Goal: Check status: Check status

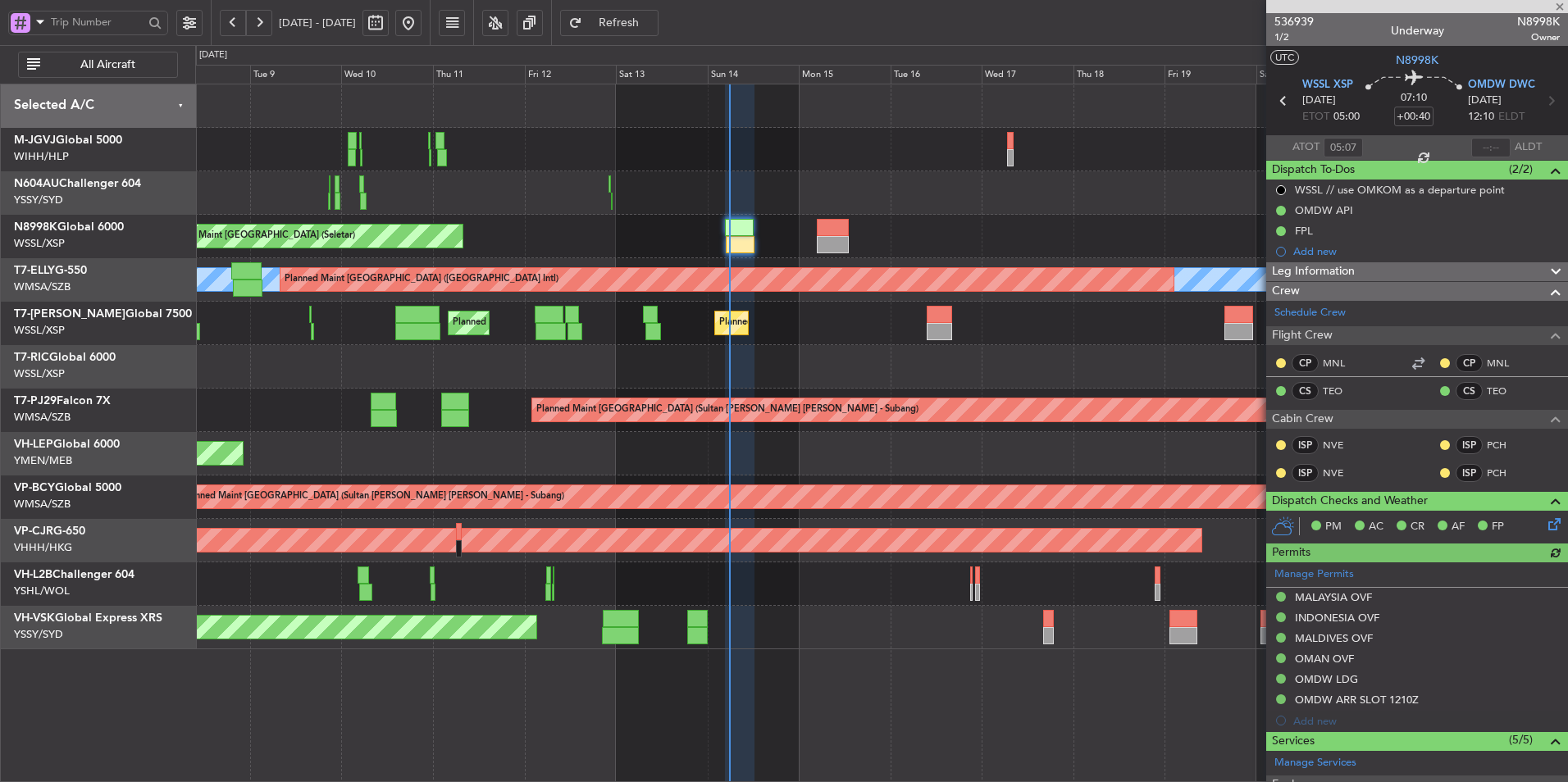
click at [618, 319] on div "Planned Maint Dubai (Al Maktoum Intl) Planned Maint [GEOGRAPHIC_DATA] (Seletar)…" at bounding box center [881, 323] width 1372 height 43
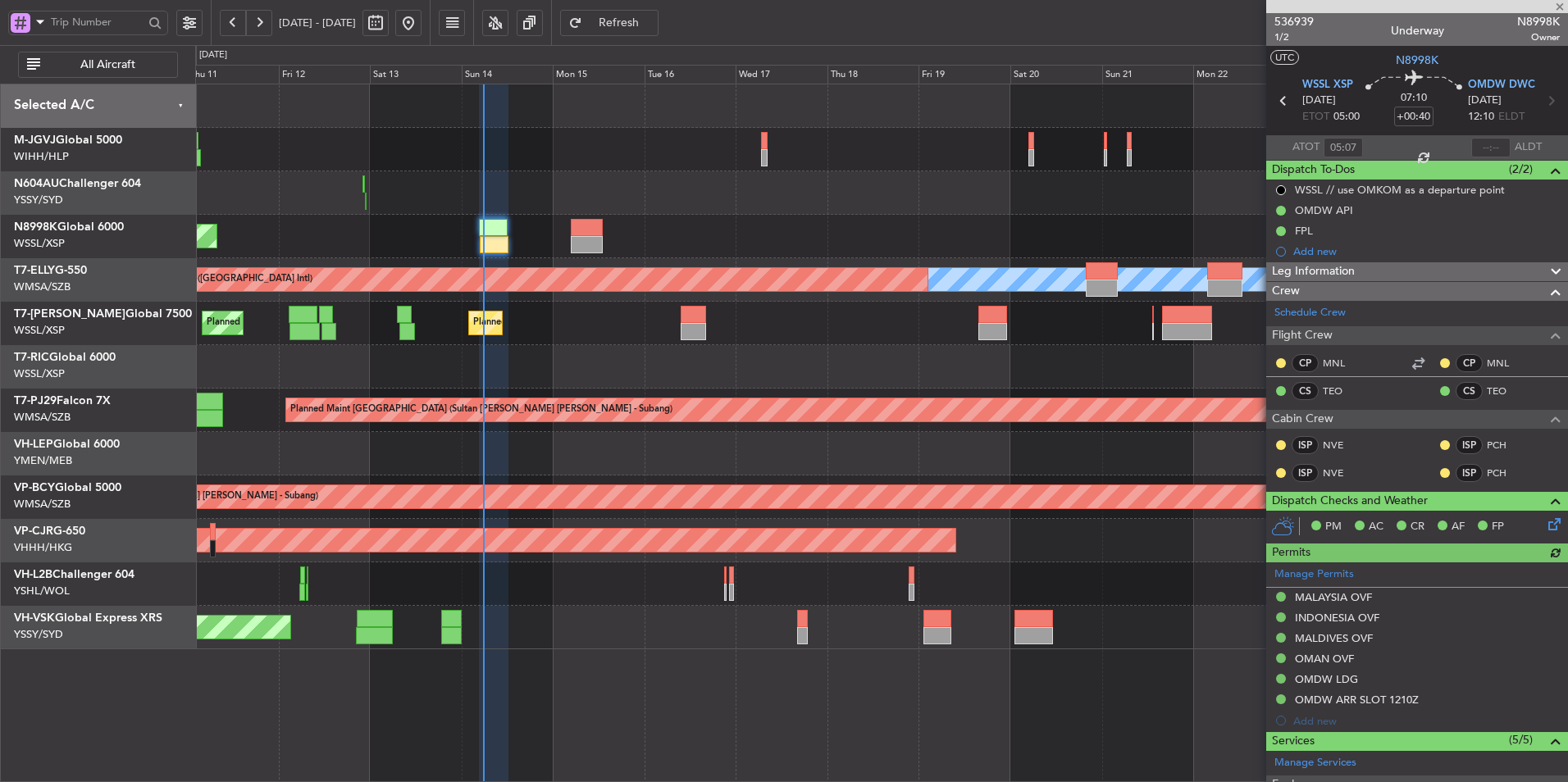
click at [551, 345] on div "Planned Maint Dubai (Al Maktoum Intl) Planned Maint [GEOGRAPHIC_DATA] (Seletar)…" at bounding box center [881, 323] width 1372 height 43
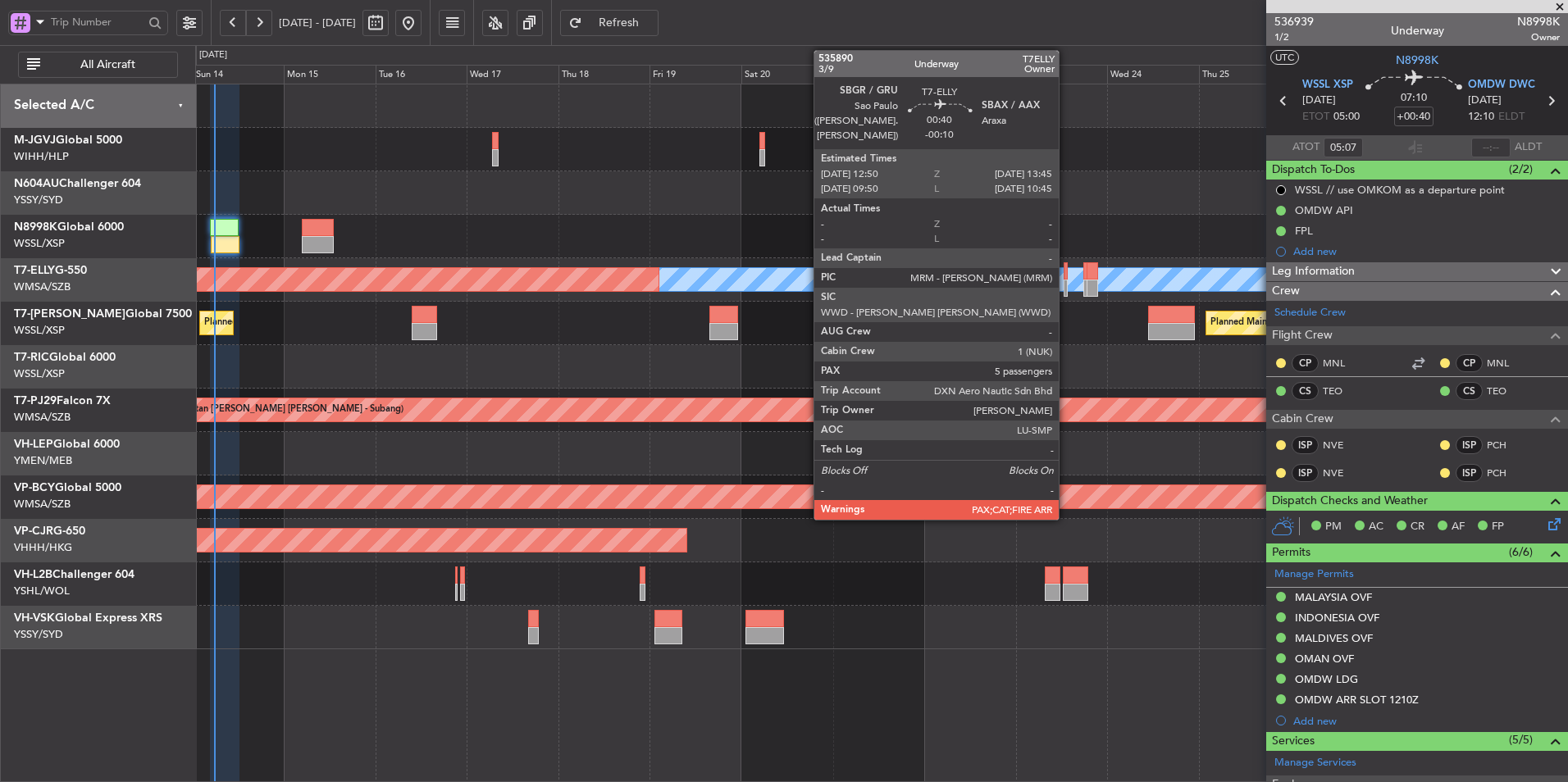
click at [1066, 271] on div at bounding box center [1065, 271] width 4 height 17
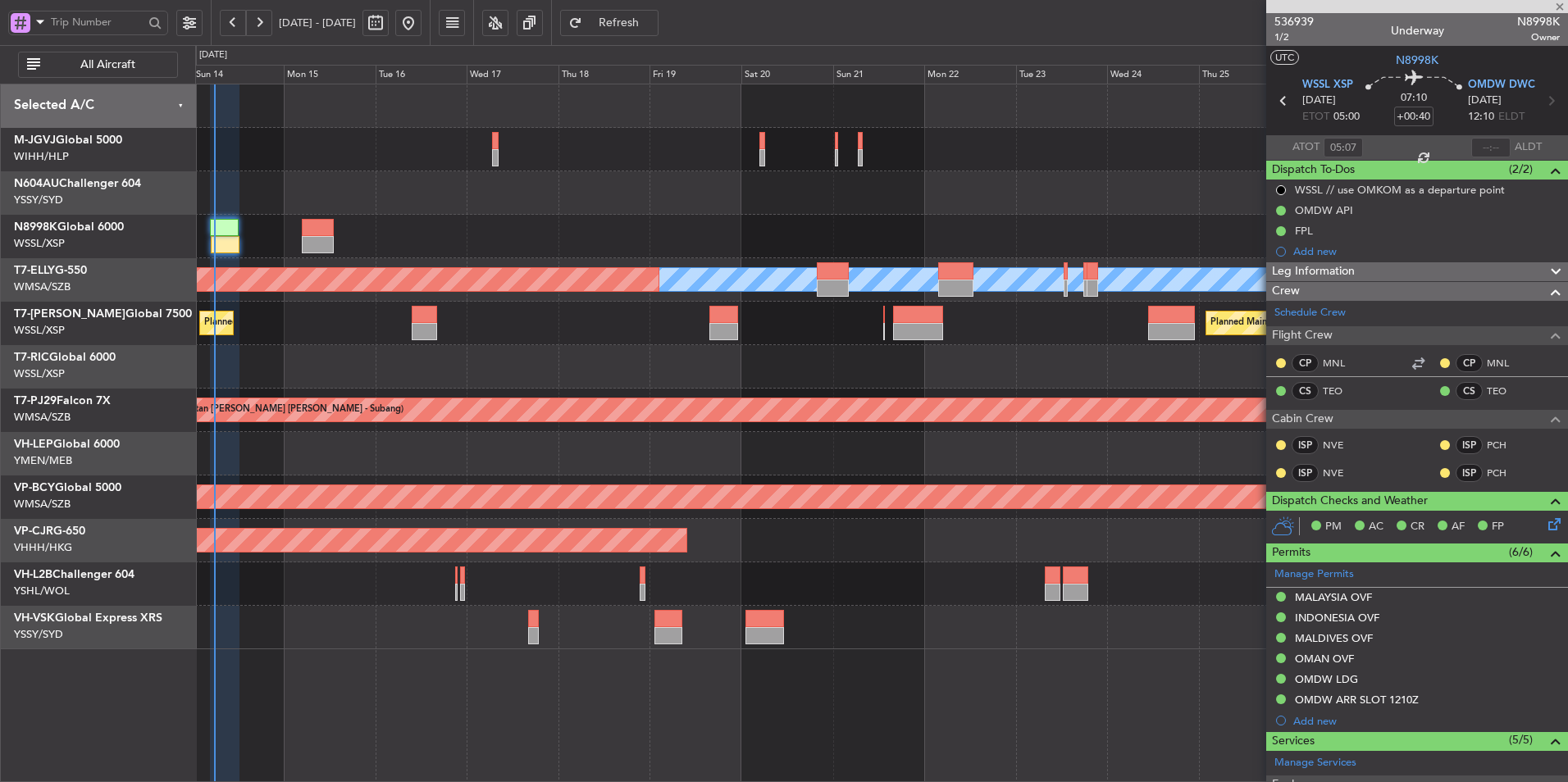
type input "-00:10"
type input "5"
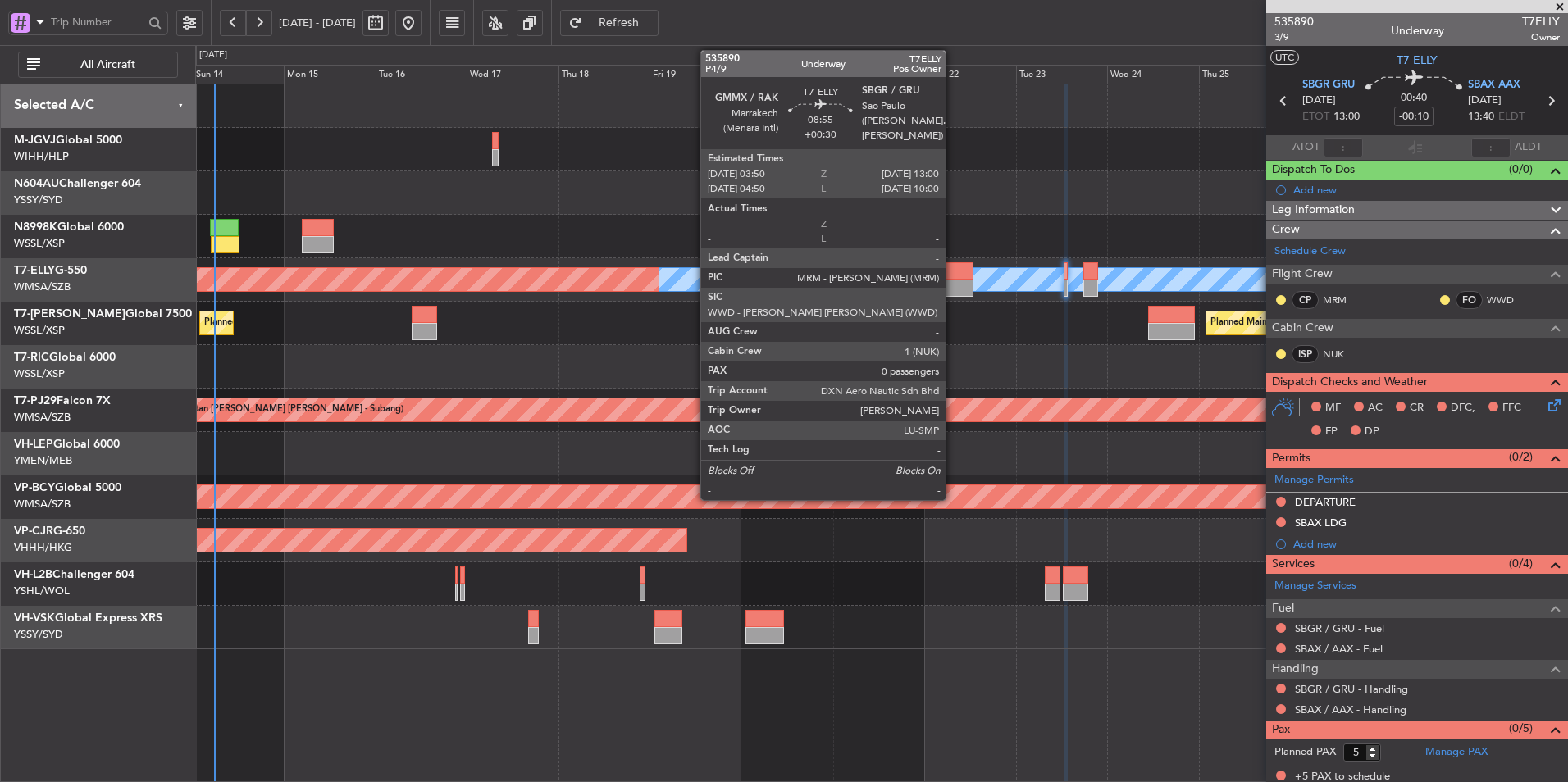
click at [953, 265] on div at bounding box center [956, 271] width 35 height 17
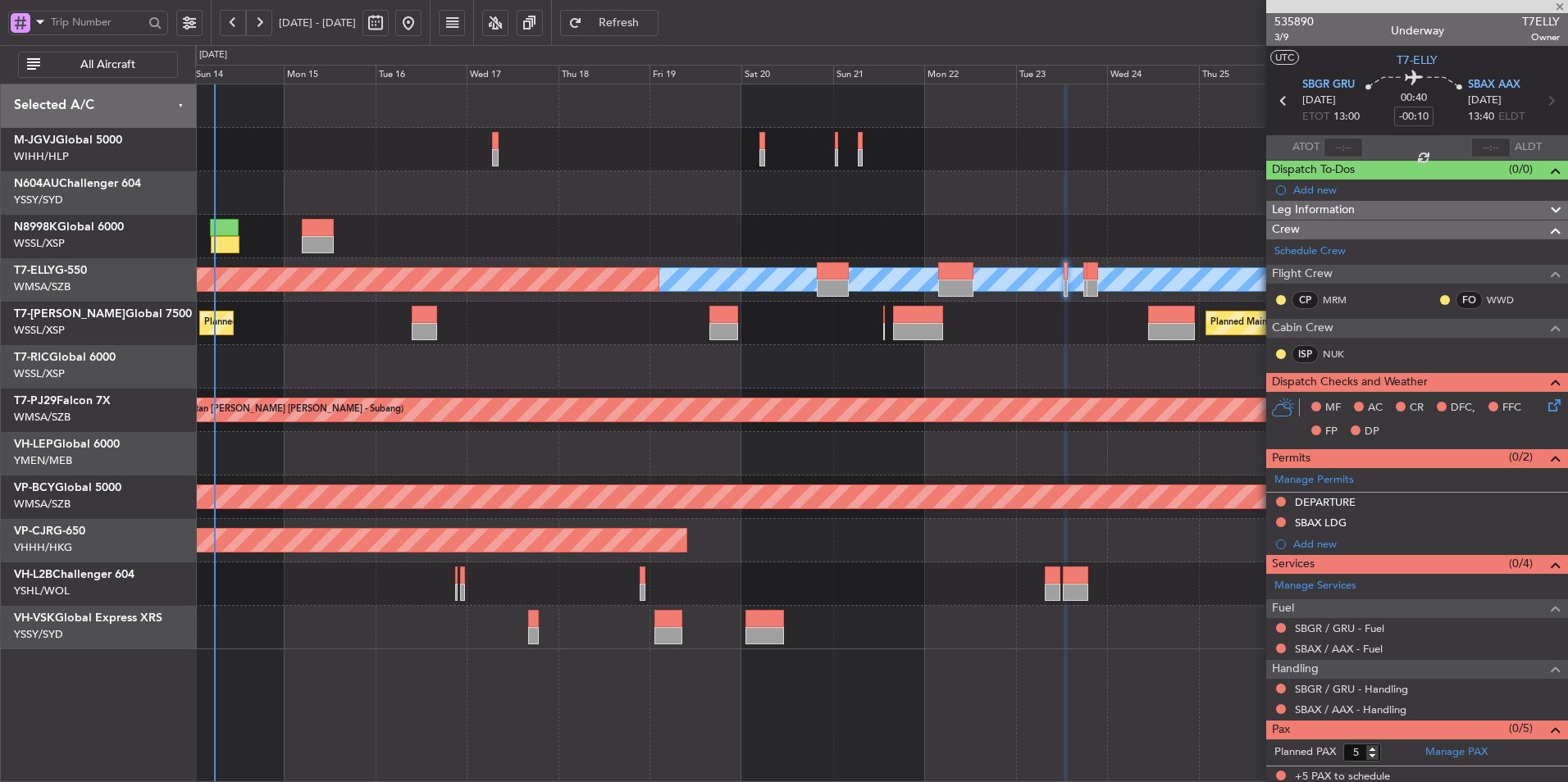
type input "+00:30"
type input "0"
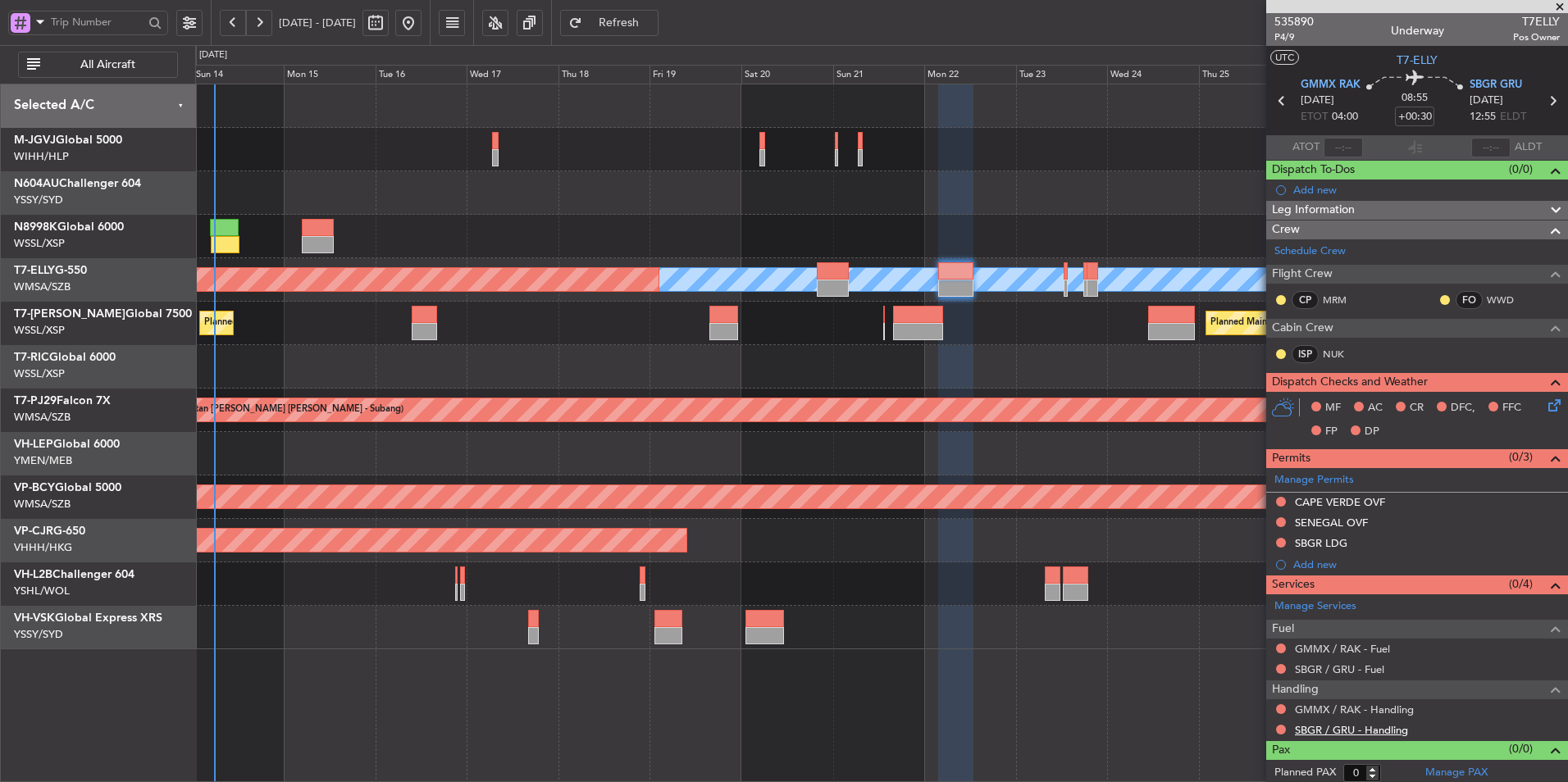
click at [1355, 733] on link "SBGR / GRU - Handling" at bounding box center [1352, 730] width 113 height 14
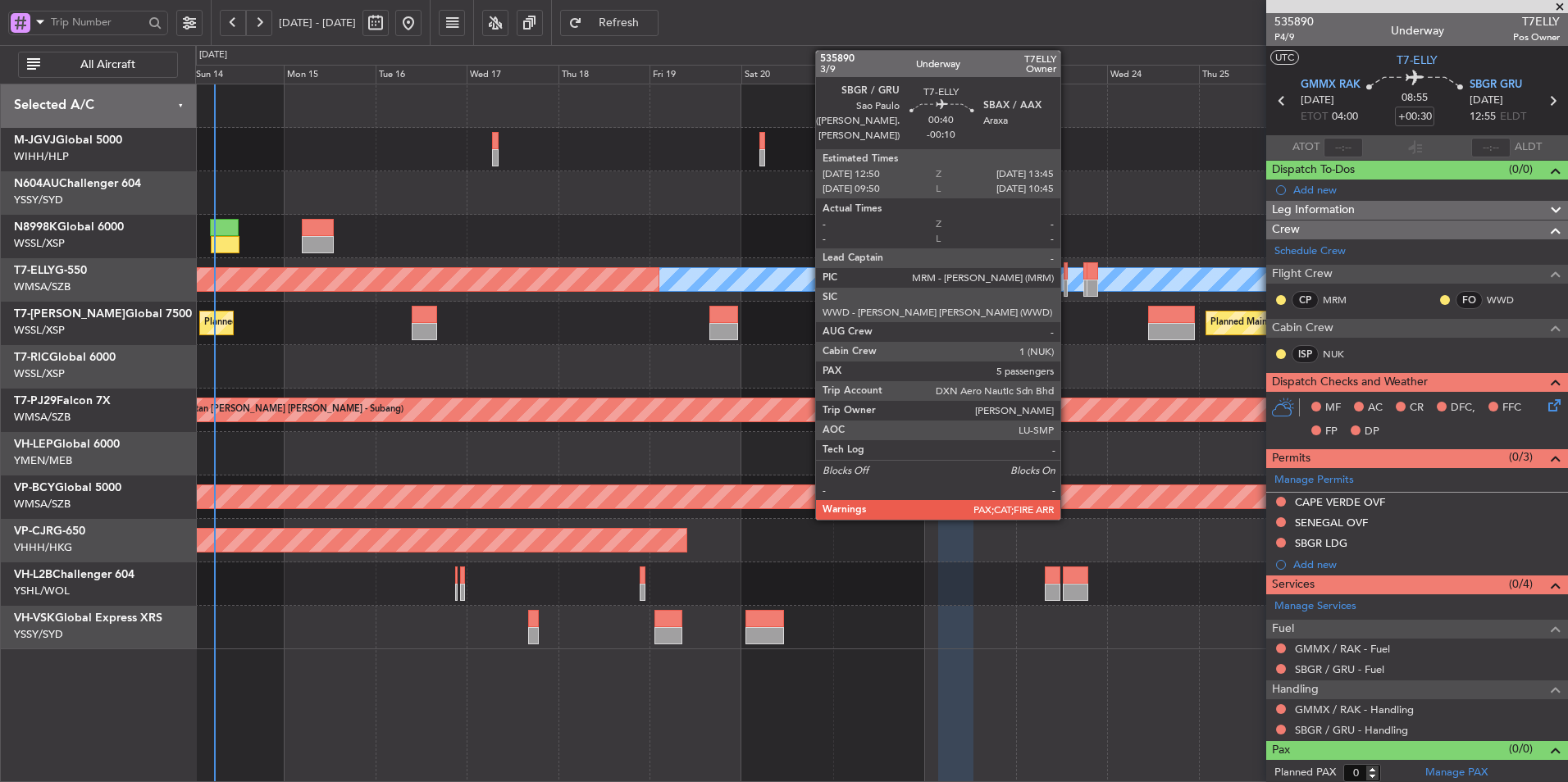
click at [1068, 268] on div at bounding box center [1065, 271] width 4 height 17
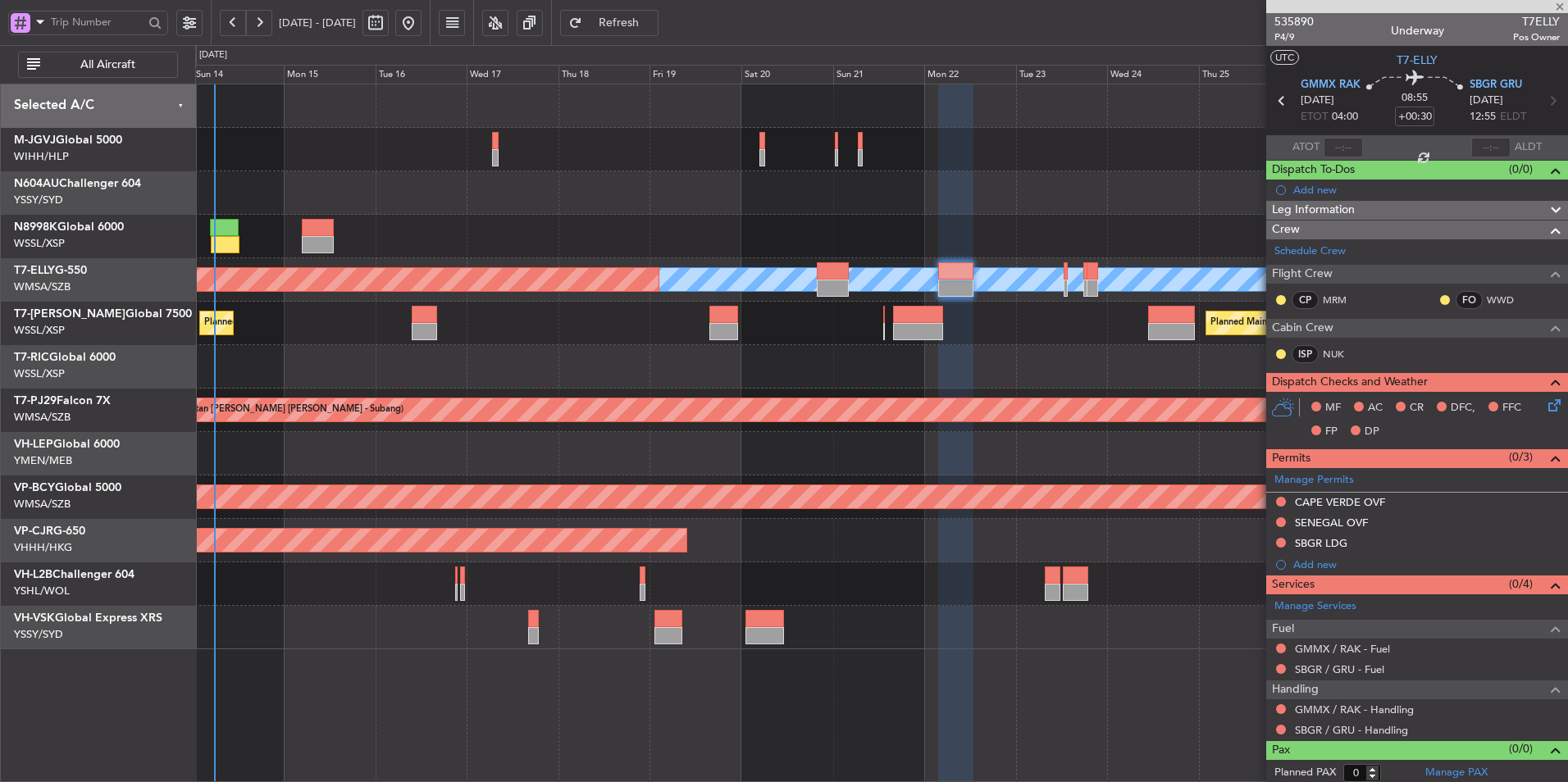
type input "-00:10"
type input "5"
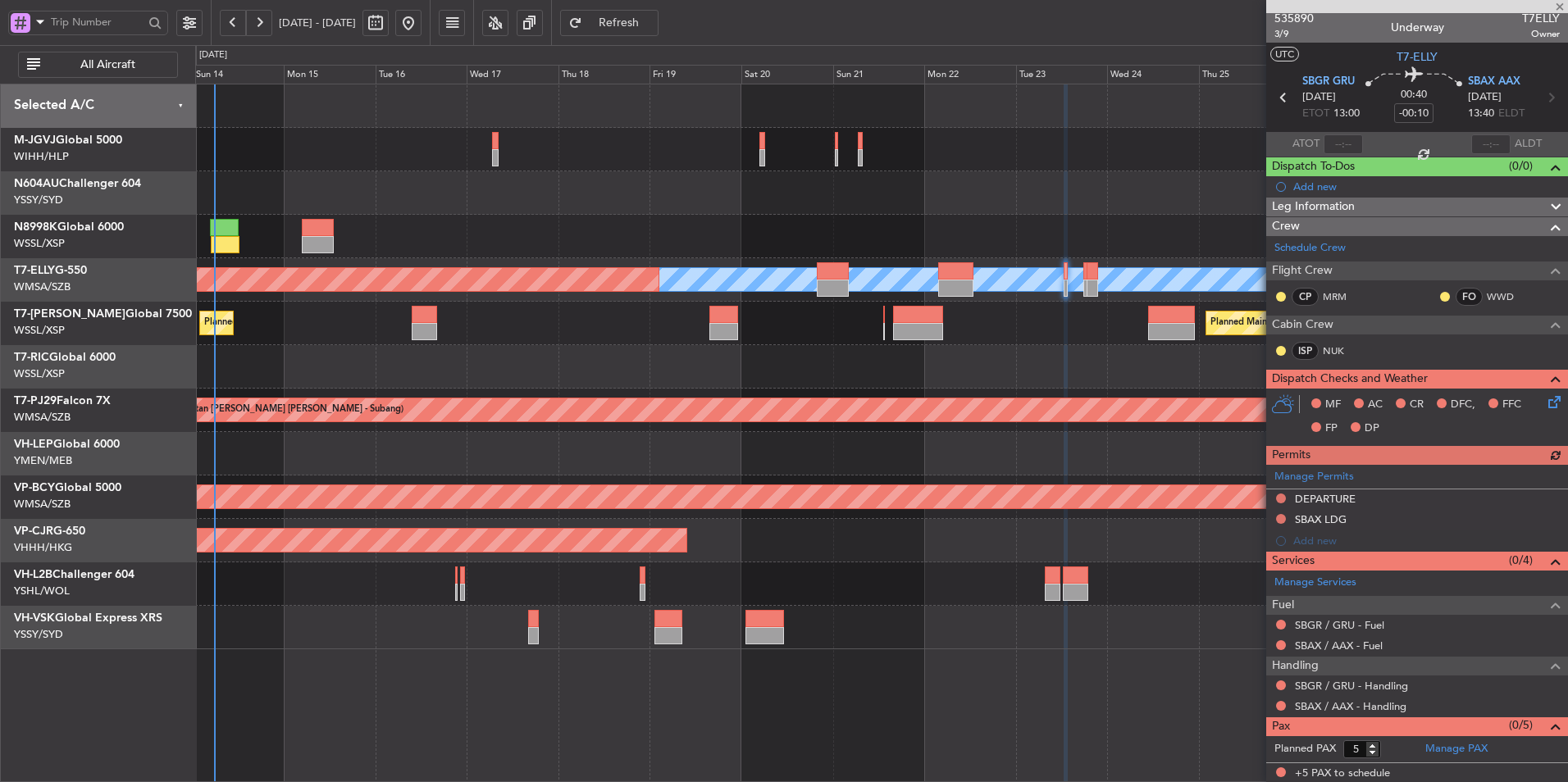
scroll to position [4, 0]
click at [1335, 684] on link "SBGR / GRU - Handling" at bounding box center [1352, 685] width 113 height 14
click at [1332, 713] on mat-tooltip-component "SBAX / AAX - Handling" at bounding box center [1351, 733] width 125 height 43
click at [1327, 709] on link "SBAX / AAX - Handling" at bounding box center [1351, 705] width 112 height 14
drag, startPoint x: 663, startPoint y: 24, endPoint x: 691, endPoint y: 39, distance: 31.8
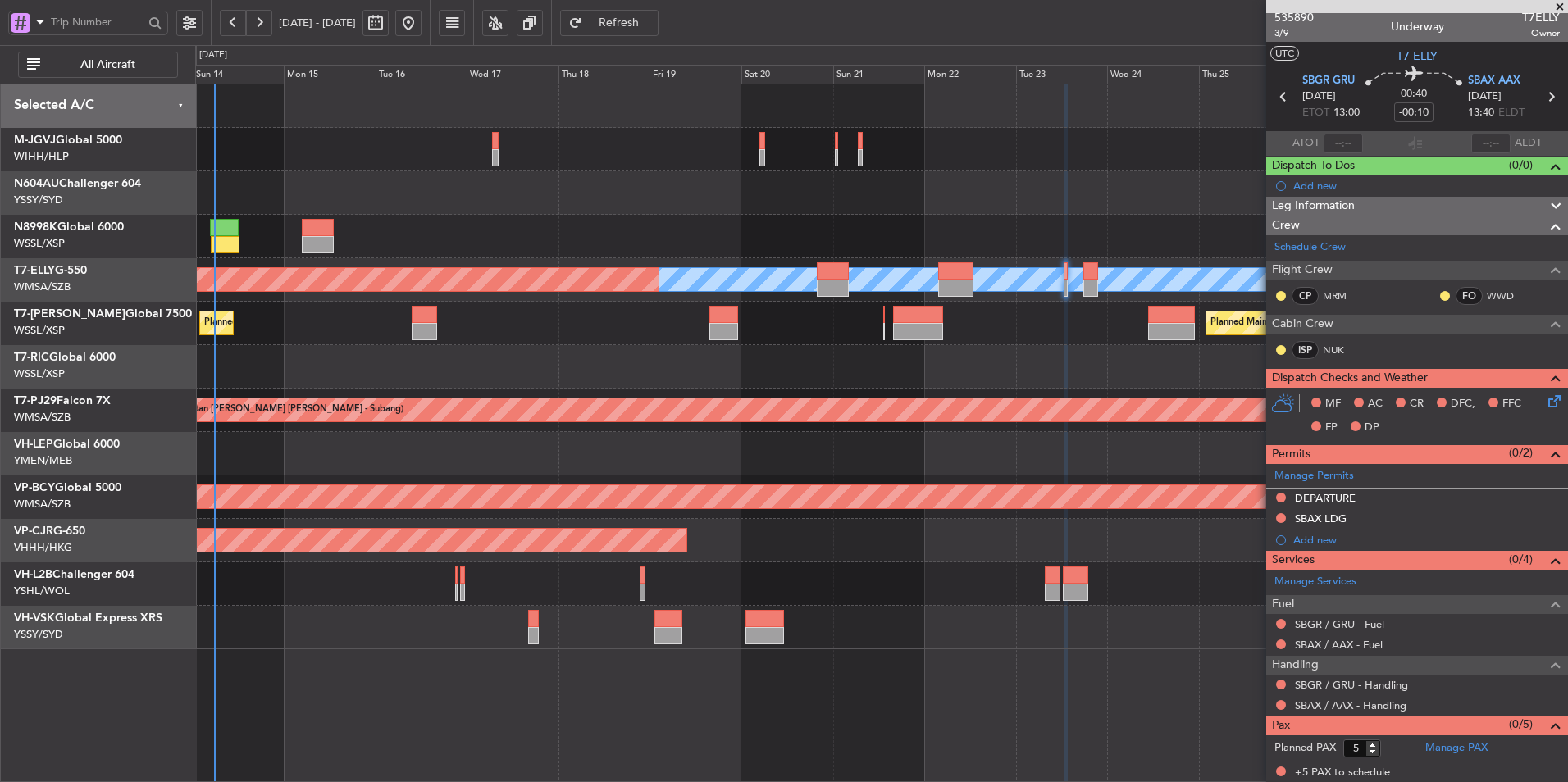
click at [653, 22] on span "Refresh" at bounding box center [619, 23] width 68 height 12
click at [1487, 684] on link "SBGR / GRU - Handling - Universal Avn/w.d.f. SBGR / GRU" at bounding box center [1428, 685] width 265 height 14
click at [1396, 682] on link "SBGR / GRU - Handling - Universal Avn/w.d.f. SBGR / GRU" at bounding box center [1428, 685] width 265 height 14
click at [1343, 707] on link "SBAX / AAX - Handling" at bounding box center [1351, 705] width 112 height 14
click at [658, 11] on button "Refresh" at bounding box center [609, 23] width 98 height 26
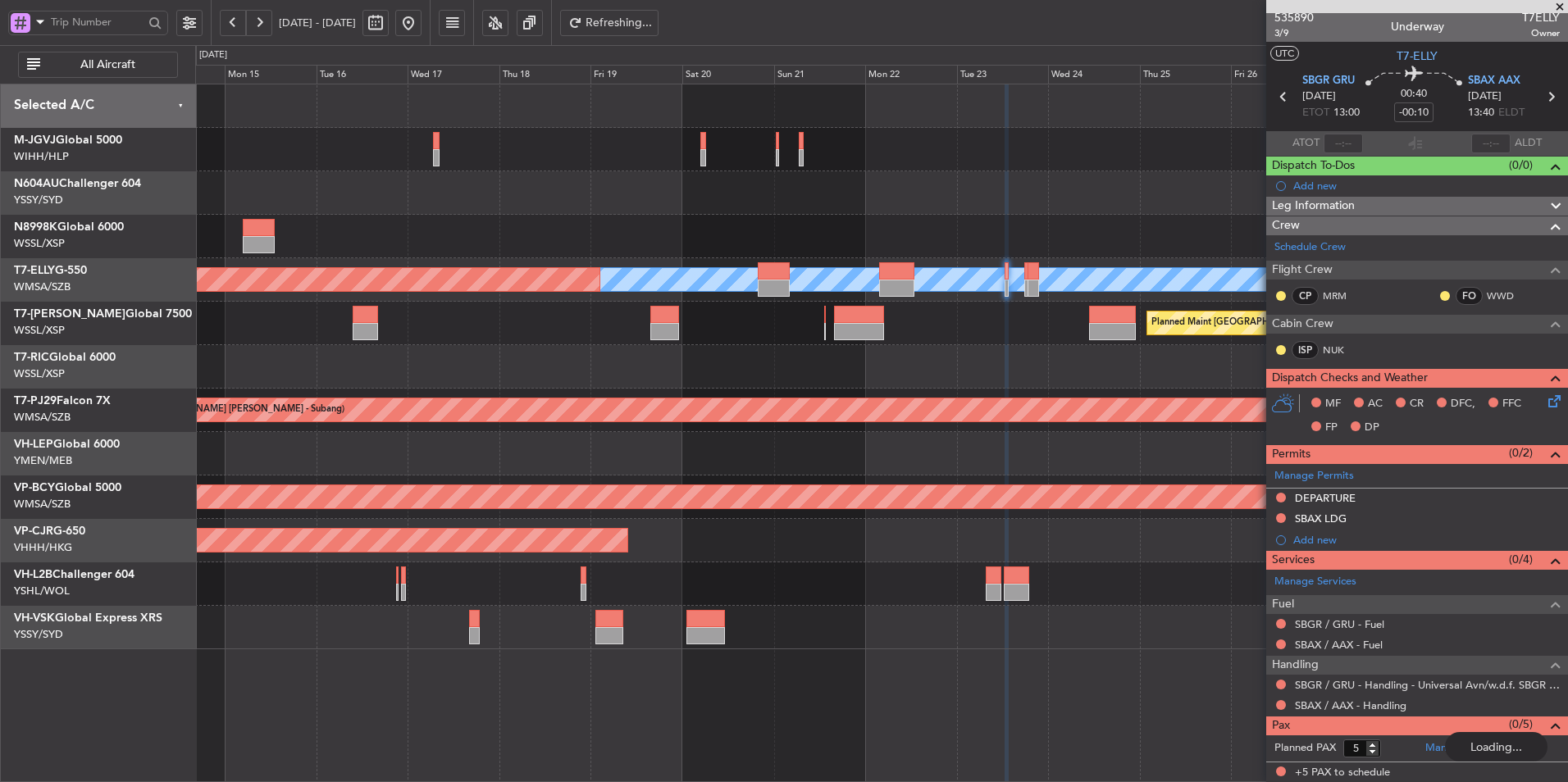
click at [796, 354] on div at bounding box center [881, 367] width 1372 height 43
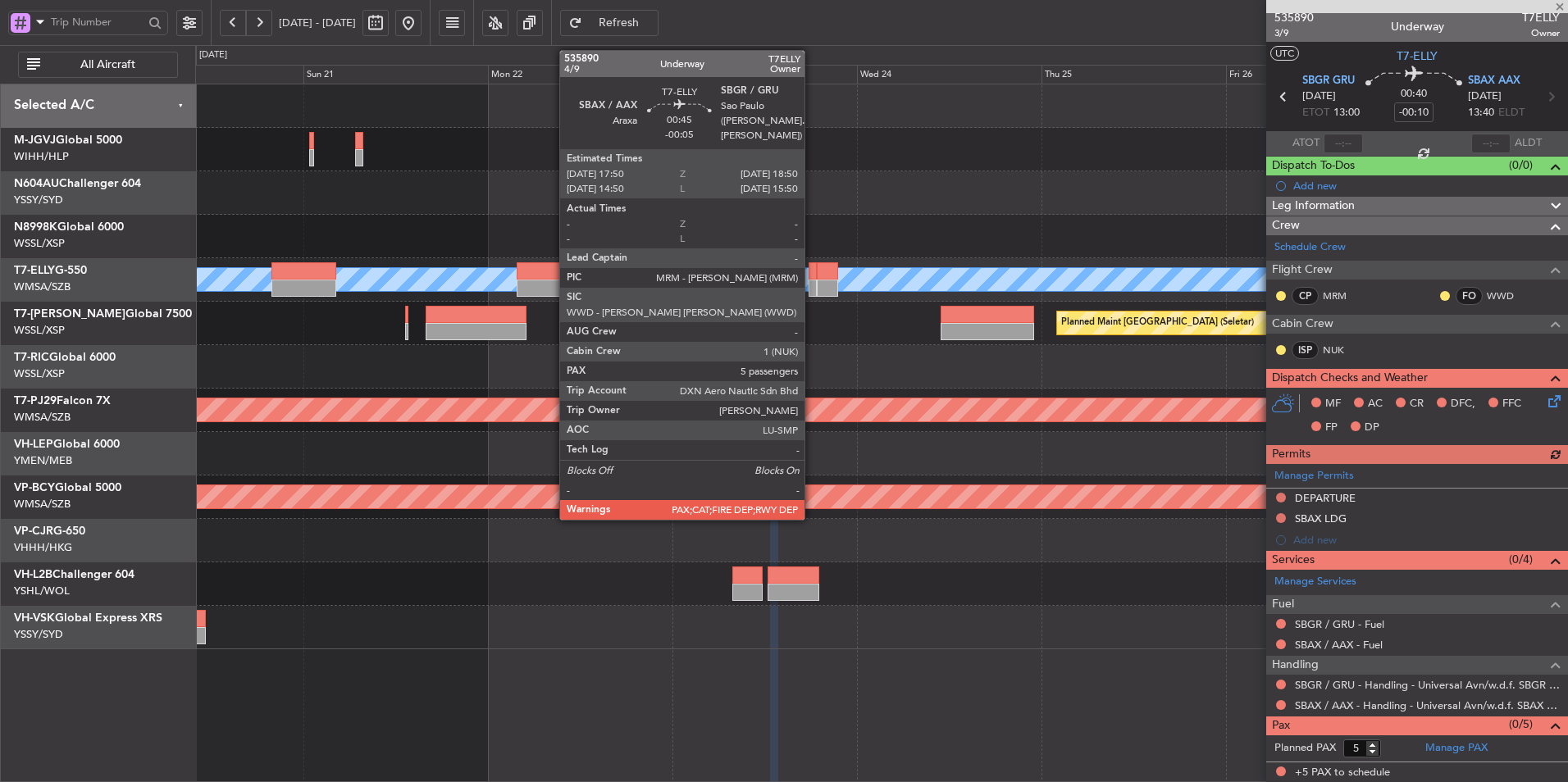
click at [812, 278] on div at bounding box center [813, 271] width 8 height 17
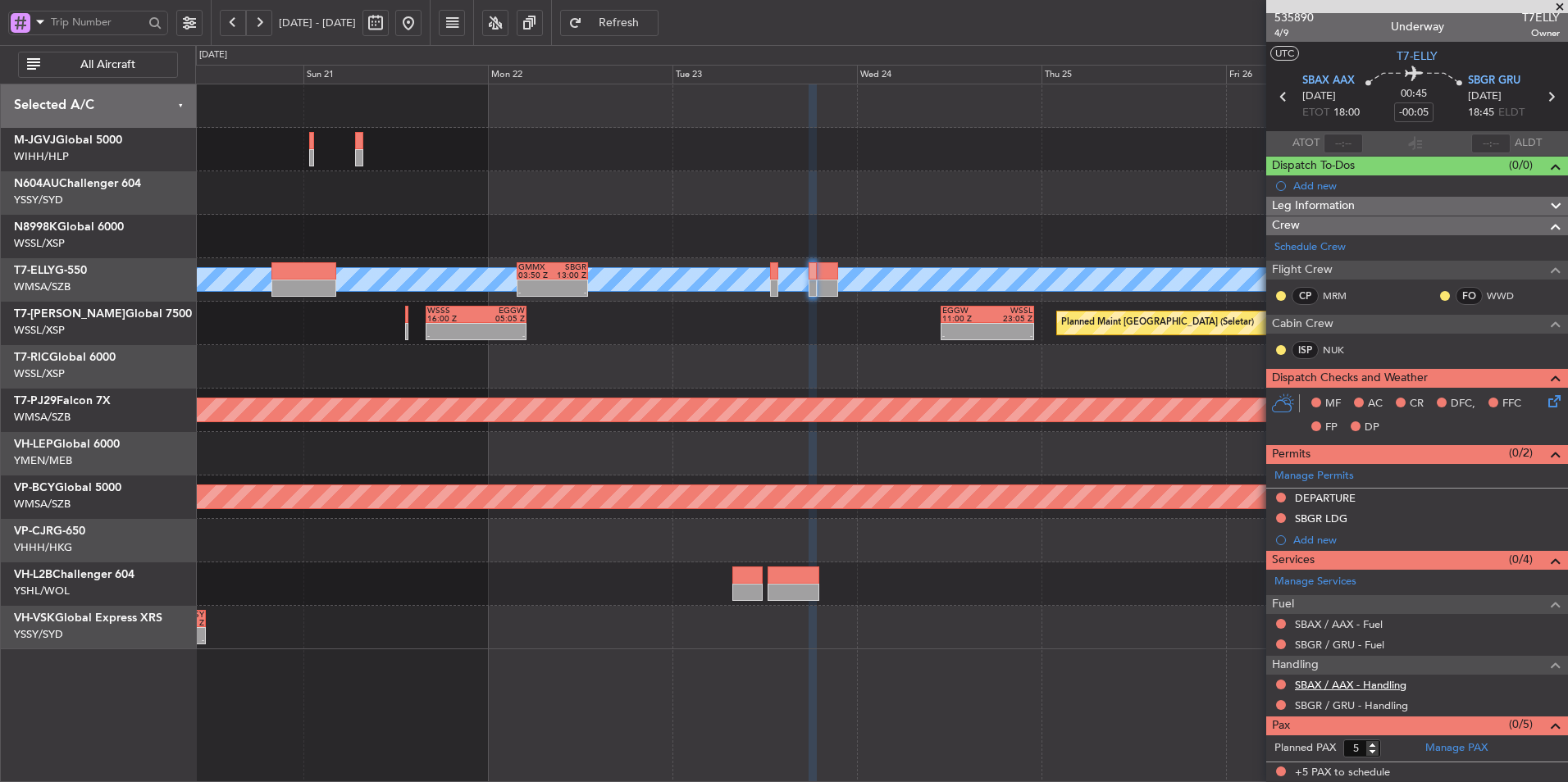
click at [1362, 687] on link "SBAX / AAX - Handling" at bounding box center [1351, 685] width 112 height 14
click at [1381, 708] on link "SBGR / GRU - Handling" at bounding box center [1352, 705] width 113 height 14
click at [653, 28] on span "Refresh" at bounding box center [619, 23] width 68 height 12
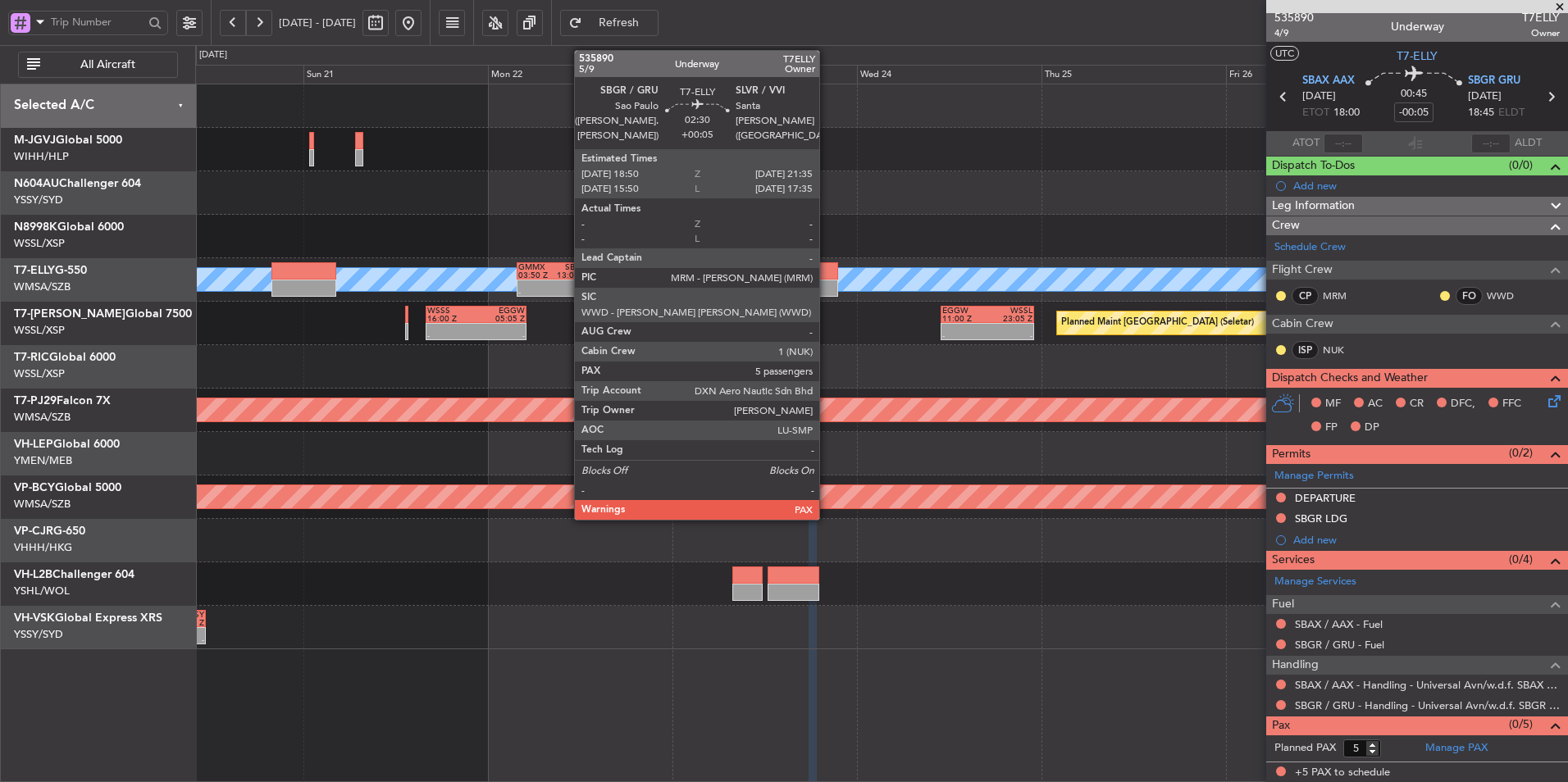
click at [826, 279] on div at bounding box center [827, 271] width 21 height 17
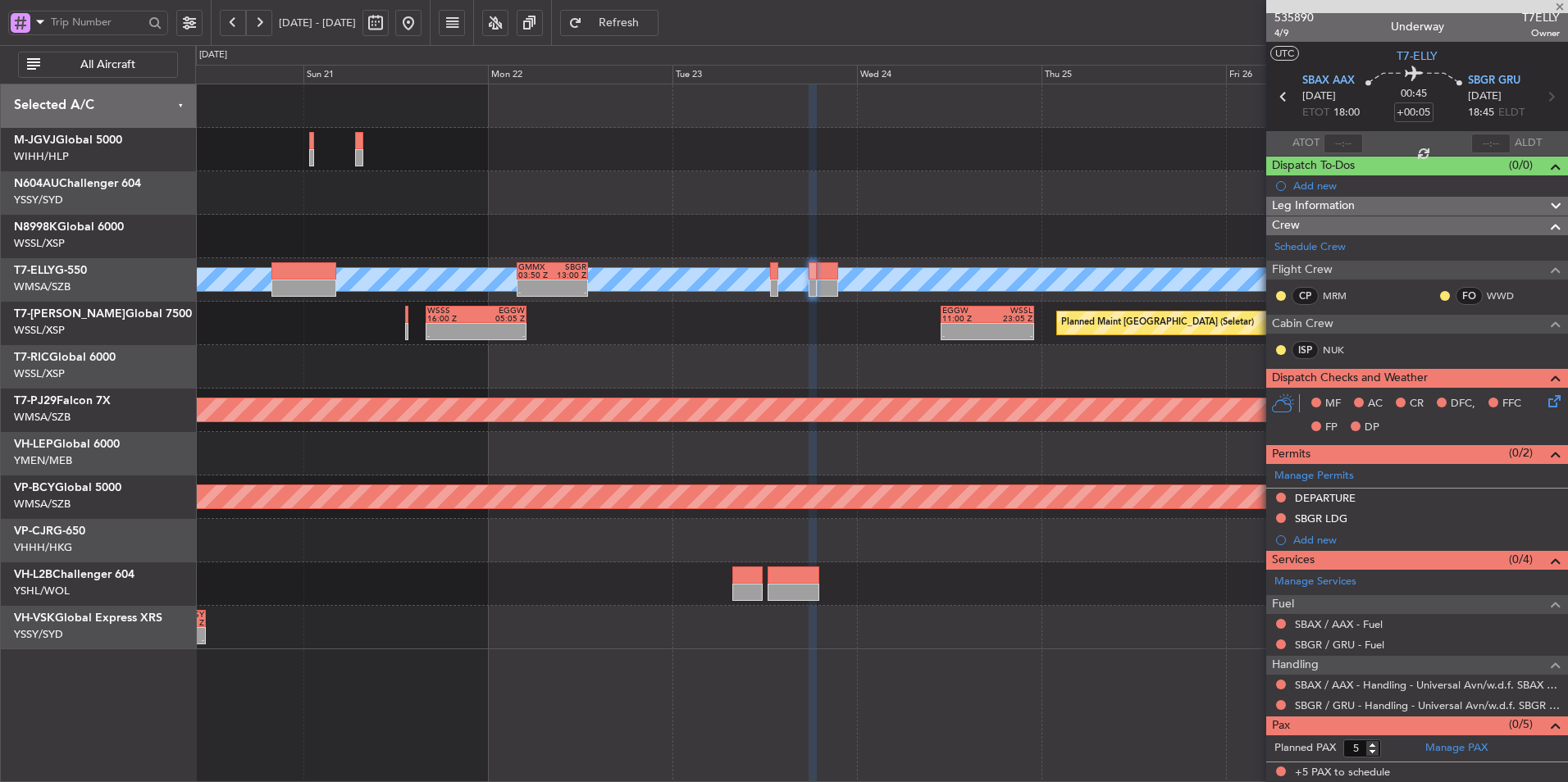
scroll to position [0, 0]
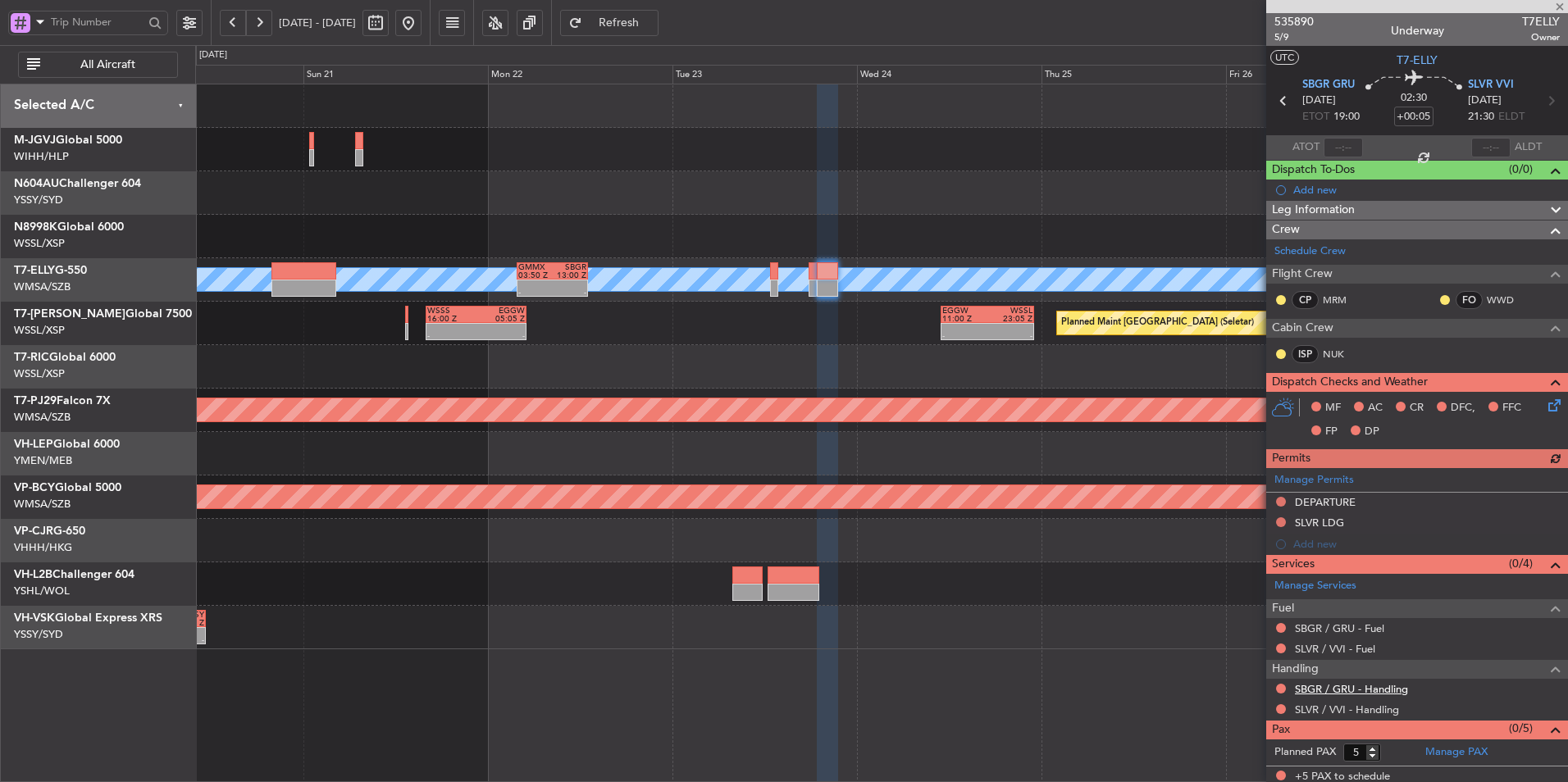
click at [1388, 686] on link "SBGR / GRU - Handling" at bounding box center [1352, 689] width 113 height 14
click at [1362, 708] on link "SLVR / VVI - Handling" at bounding box center [1347, 709] width 104 height 14
click at [645, 8] on fb-refresh-button "Refresh" at bounding box center [609, 22] width 115 height 45
click at [648, 12] on button "Refresh" at bounding box center [609, 23] width 98 height 26
click at [636, 364] on div at bounding box center [881, 367] width 1372 height 43
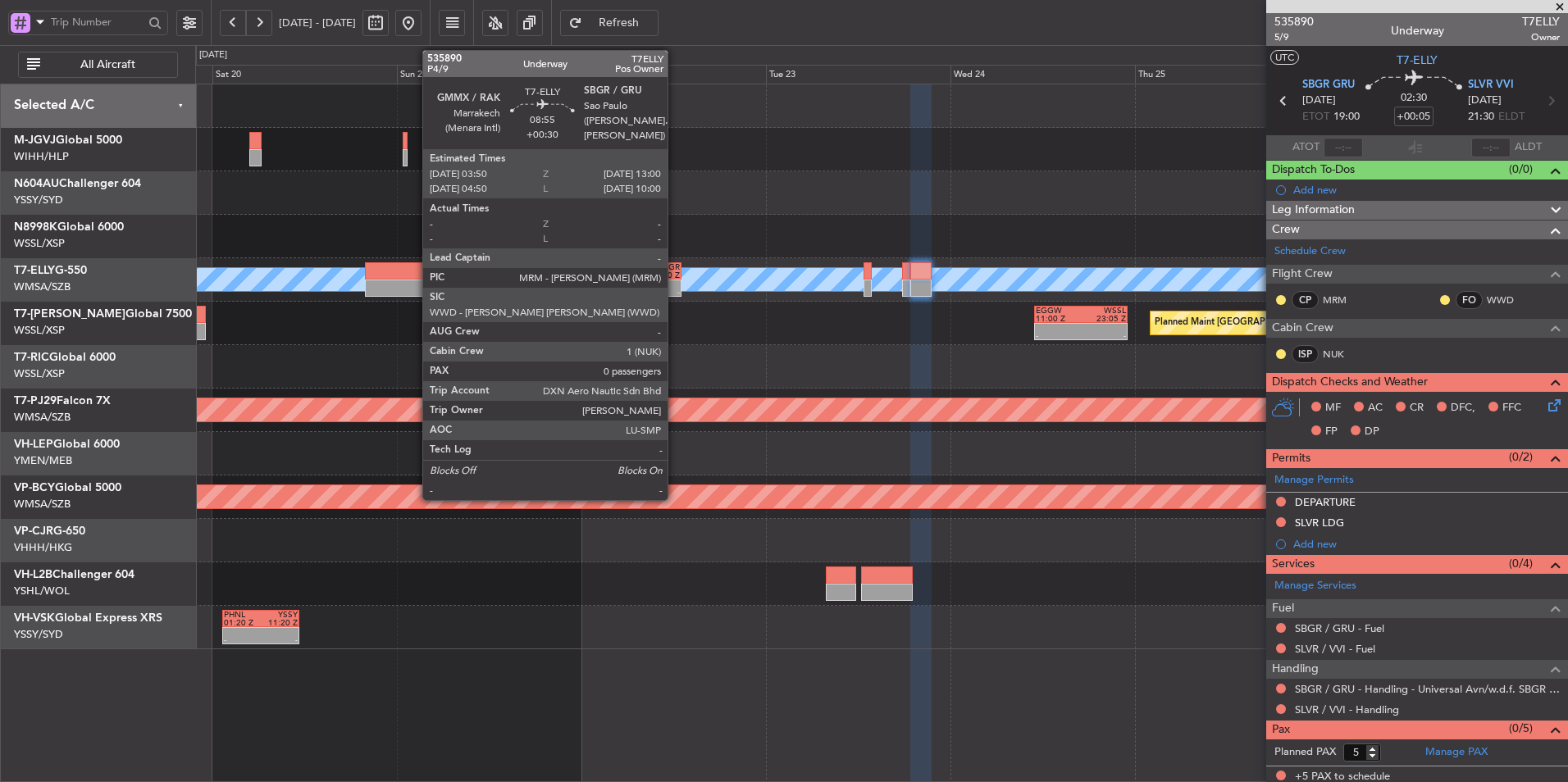
click at [675, 285] on div at bounding box center [662, 285] width 34 height 8
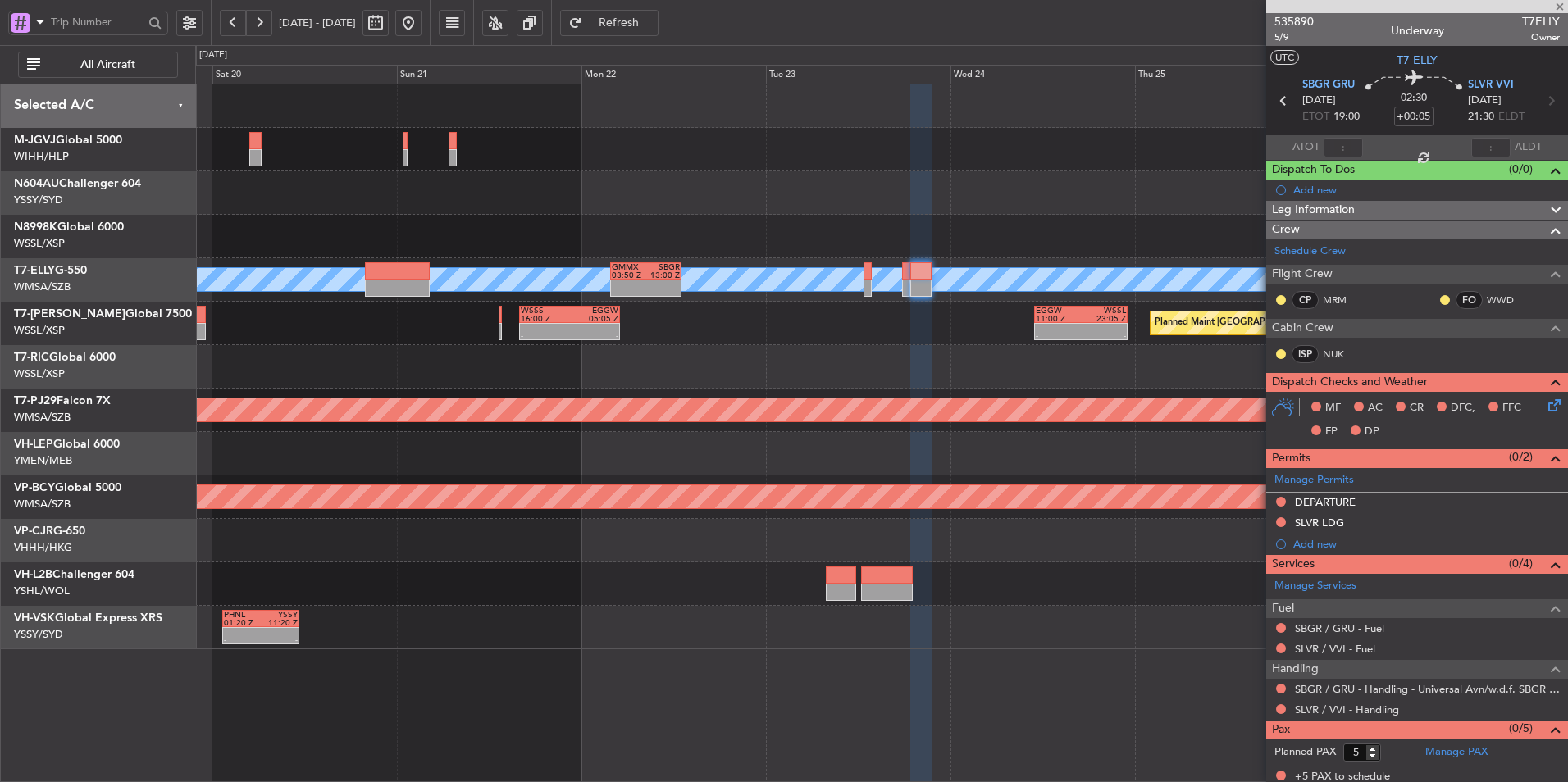
type input "+00:30"
type input "0"
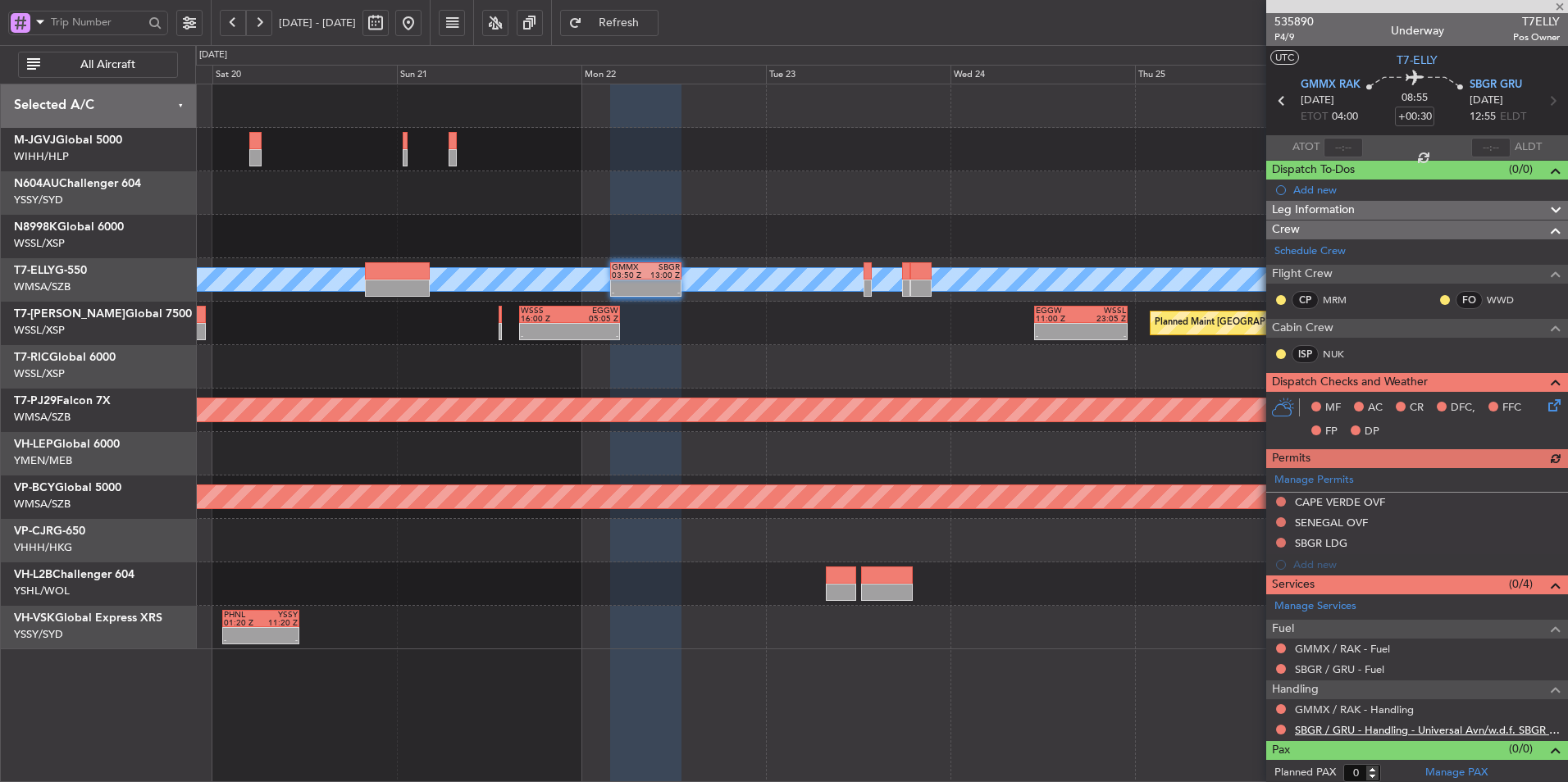
click at [1408, 728] on link "SBGR / GRU - Handling - Universal Avn/w.d.f. SBGR / GRU" at bounding box center [1428, 730] width 265 height 14
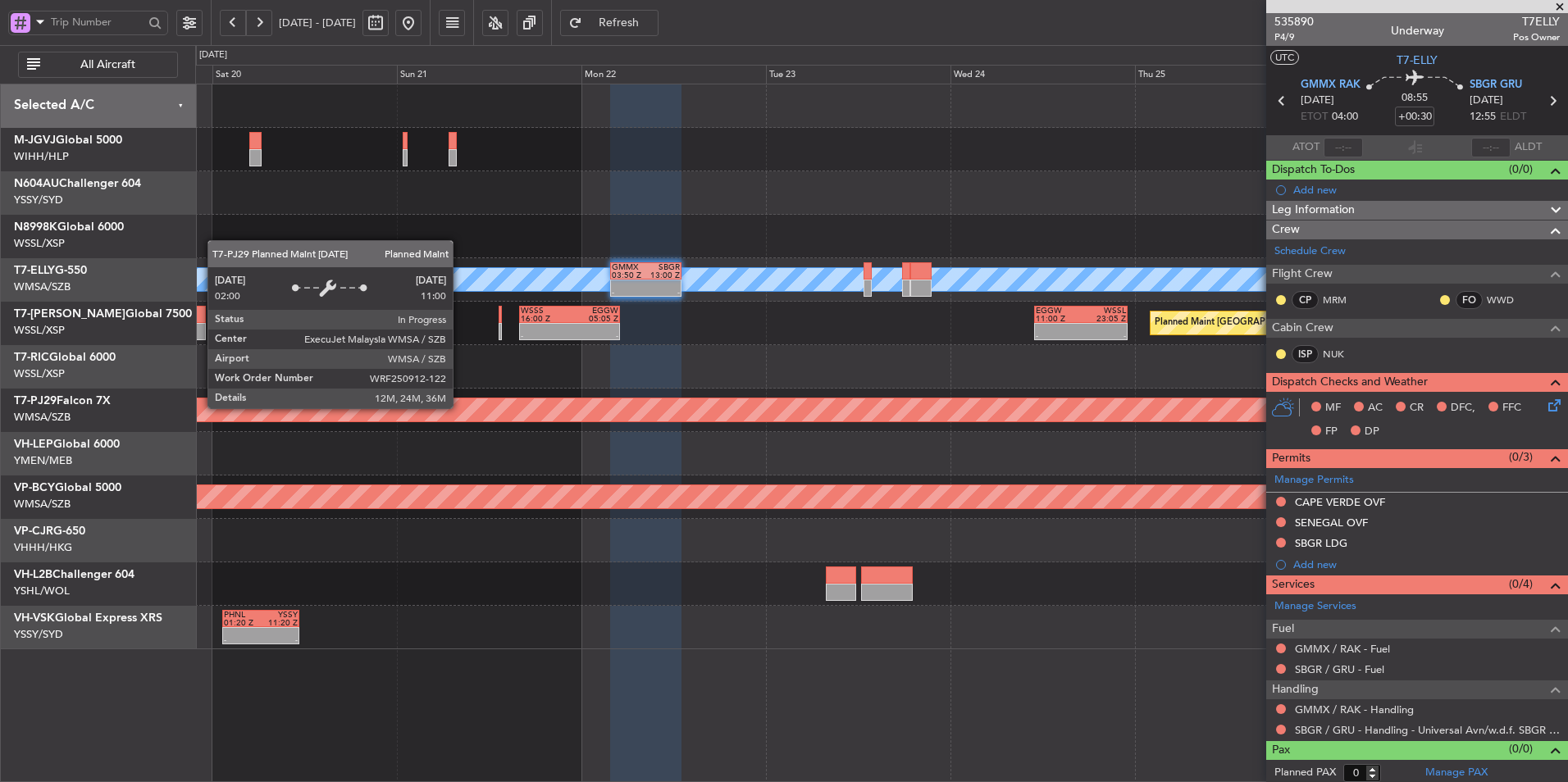
click at [792, 415] on div "Planned Maint [GEOGRAPHIC_DATA] (Sultan [PERSON_NAME] [PERSON_NAME] - Subang)" at bounding box center [881, 410] width 4115 height 23
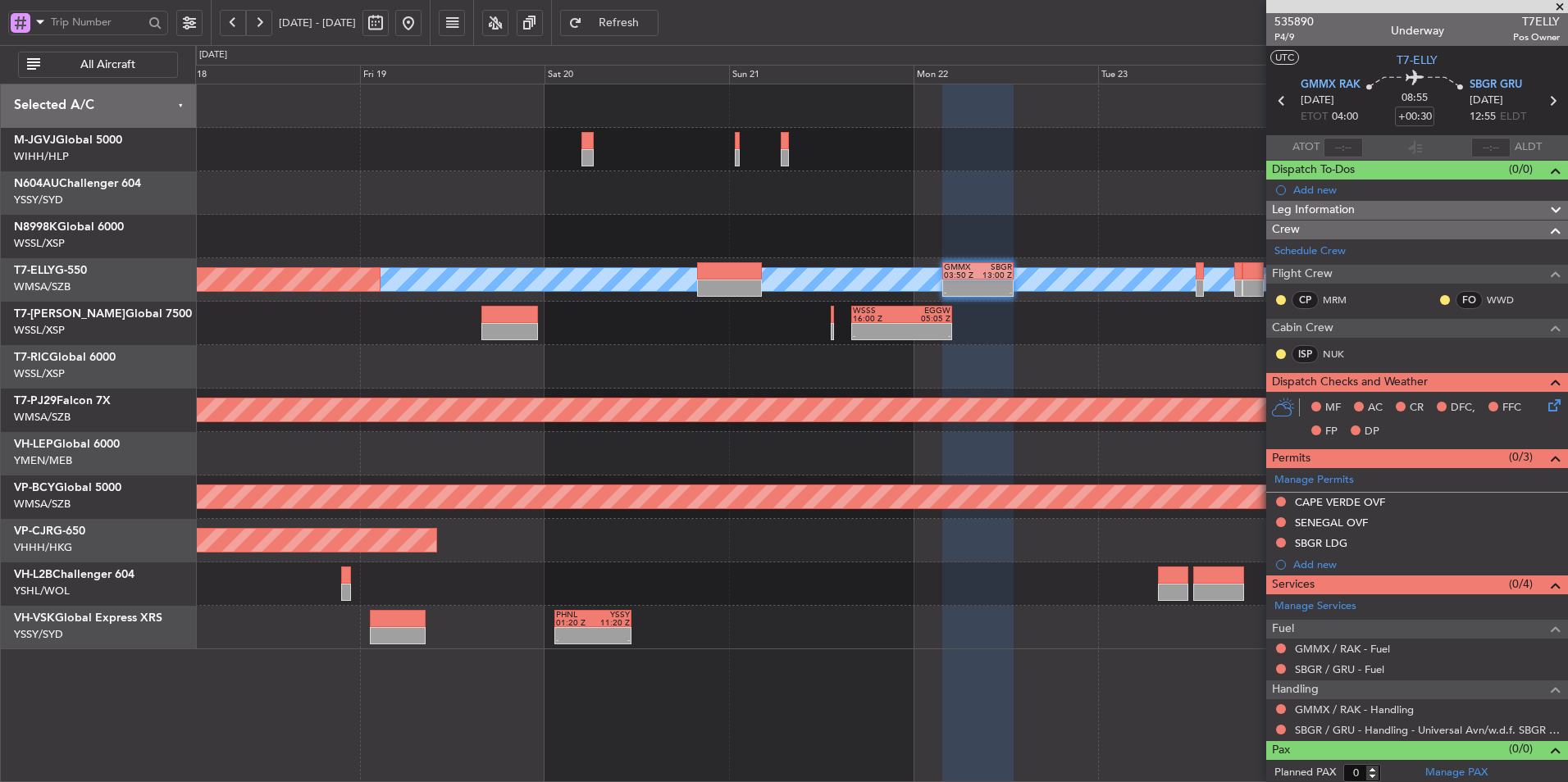
click at [653, 29] on span "Refresh" at bounding box center [619, 23] width 68 height 12
click at [921, 339] on div "Planned Maint [GEOGRAPHIC_DATA] (Seletar) - - WSSS 16:00 Z EGGW 05:05 Z - - EGG…" at bounding box center [881, 323] width 1372 height 43
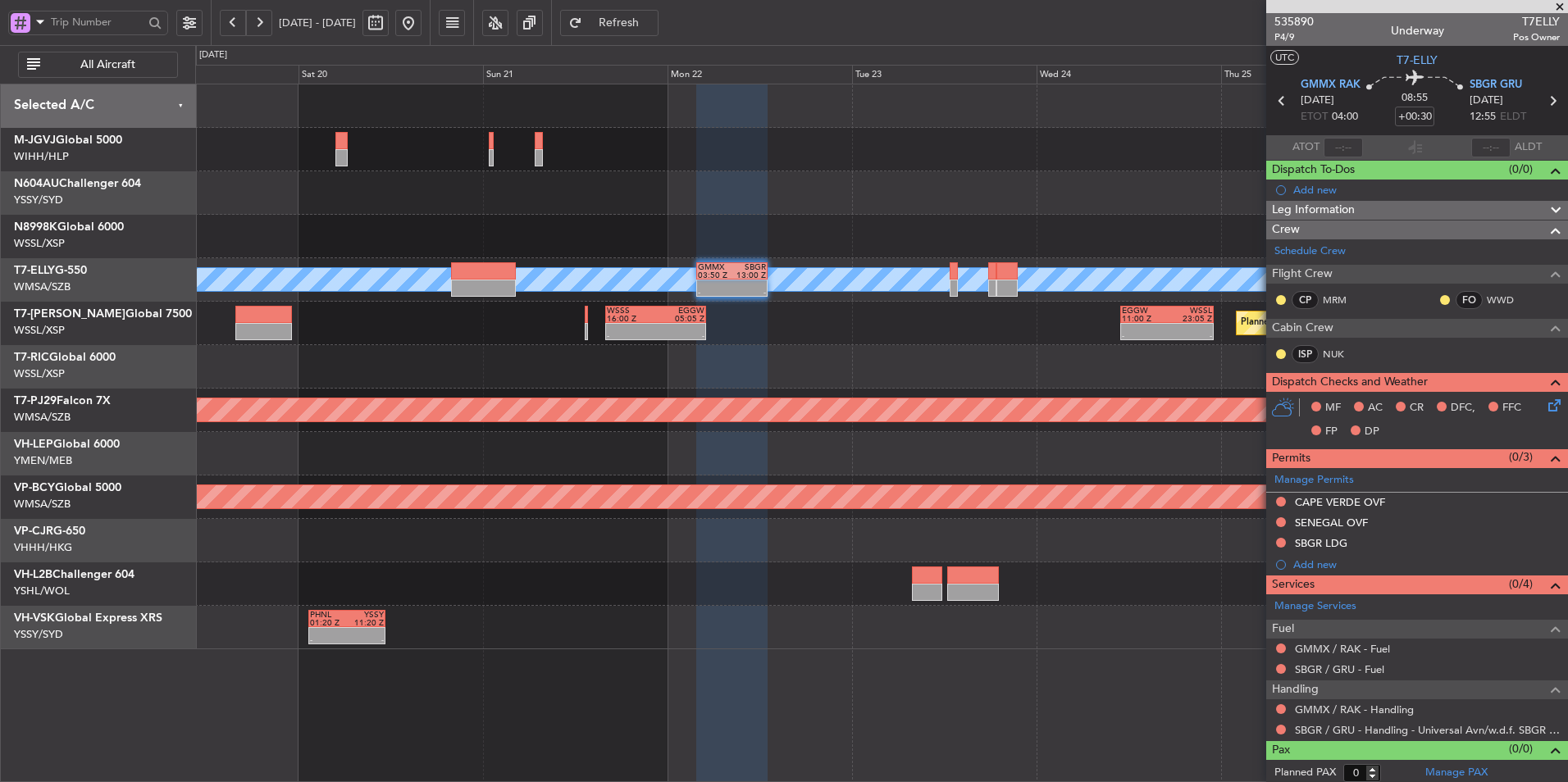
click at [826, 344] on div "Planned Maint [GEOGRAPHIC_DATA] (Seletar) - - WSSS 16:00 Z EGGW 05:05 Z - - EGG…" at bounding box center [881, 323] width 1372 height 43
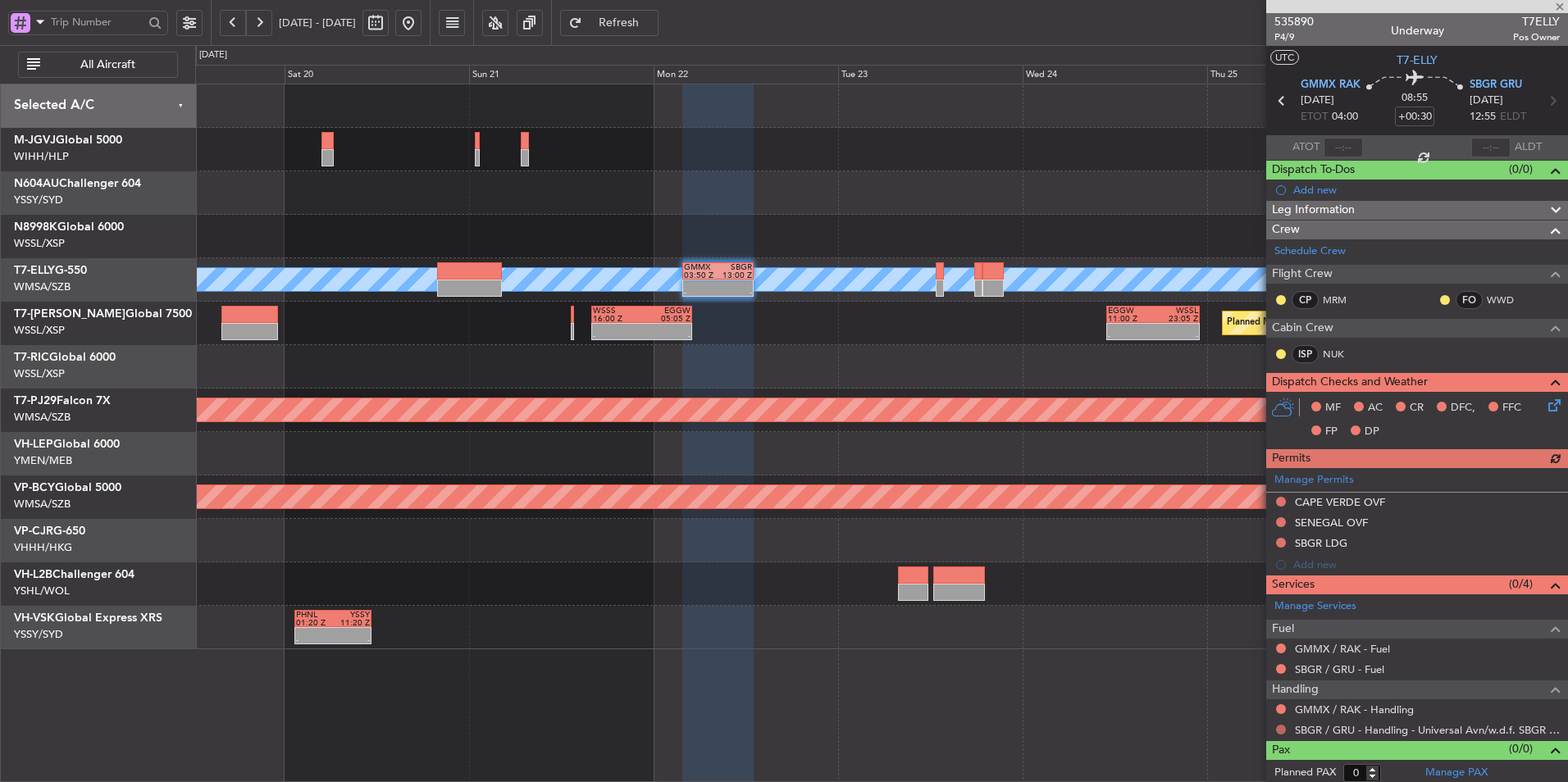
click at [1277, 729] on button at bounding box center [1281, 730] width 10 height 10
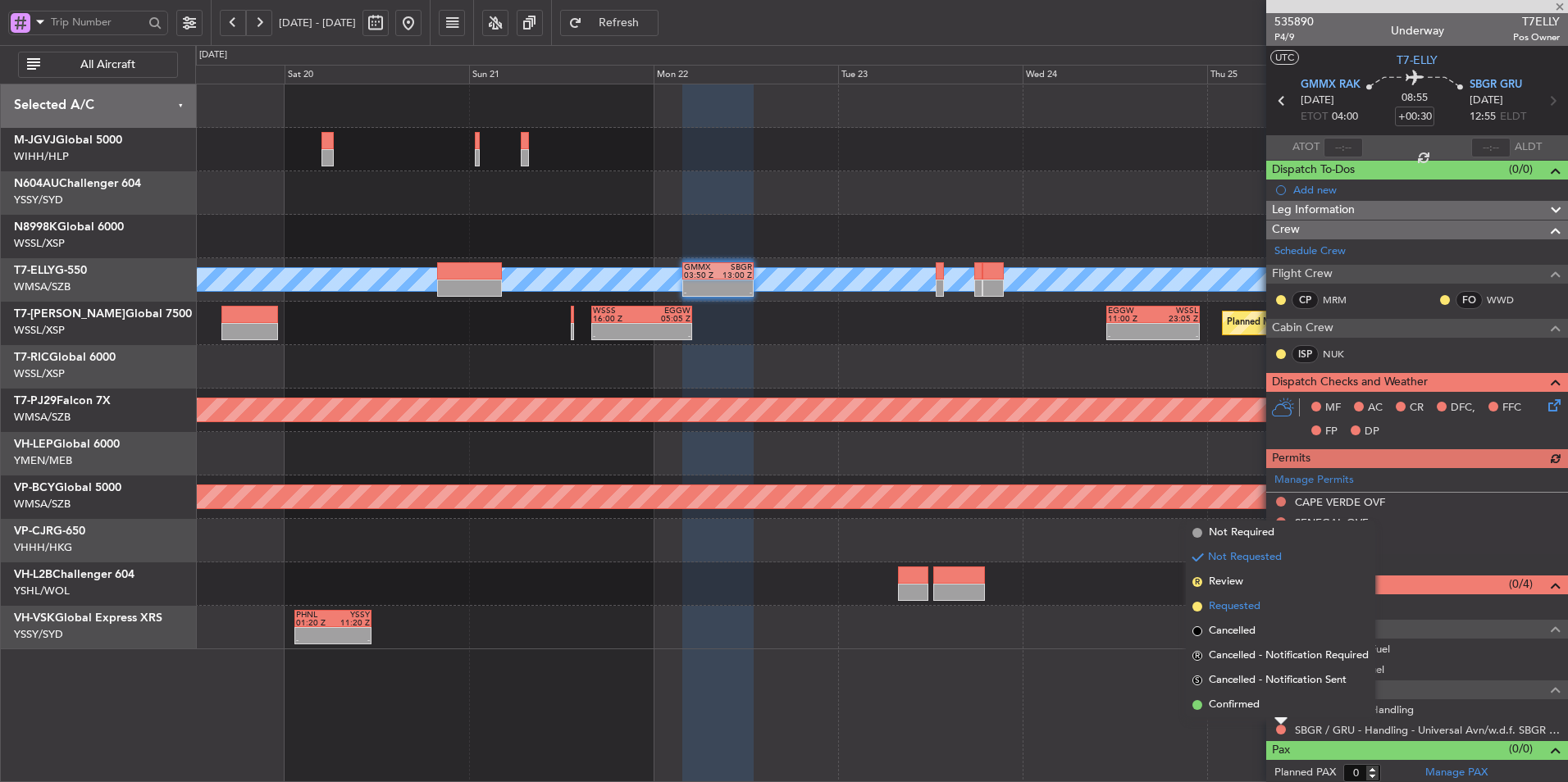
click at [1259, 606] on span "Requested" at bounding box center [1234, 606] width 52 height 16
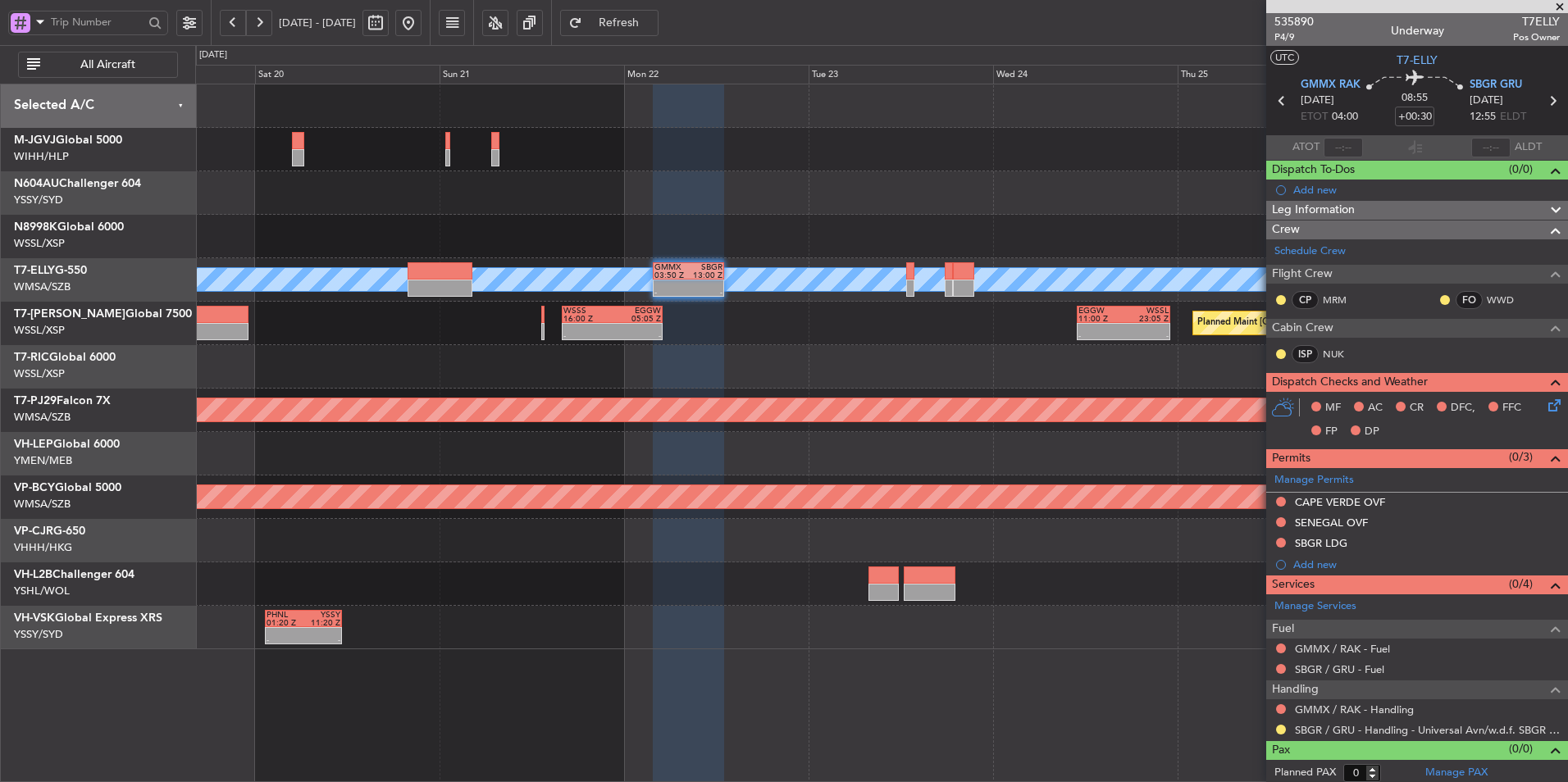
click at [770, 329] on div "Planned Maint [GEOGRAPHIC_DATA] (Seletar) - - WSSS 16:00 Z EGGW 05:05 Z - - EGG…" at bounding box center [881, 323] width 1372 height 43
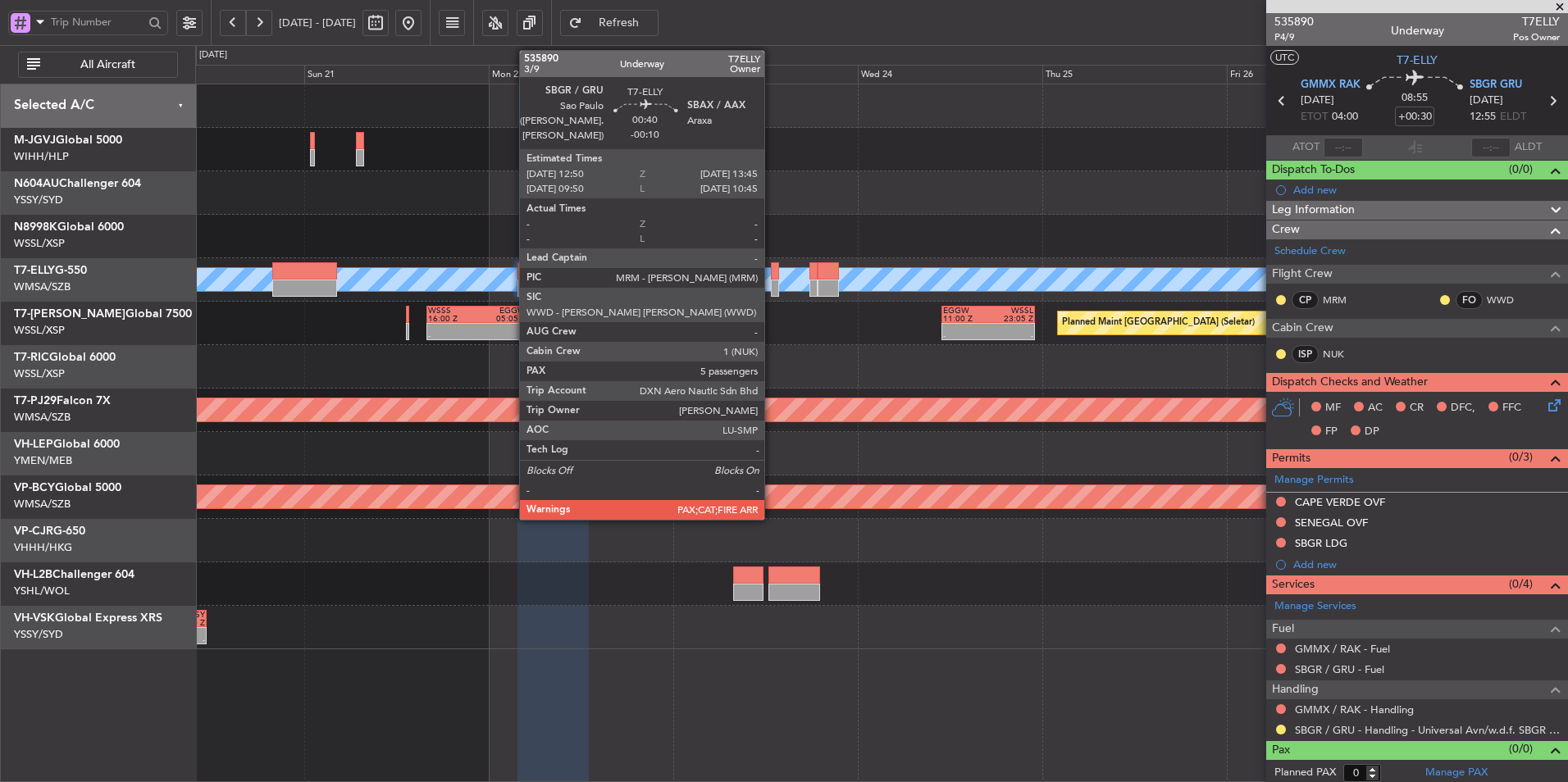
click at [775, 280] on div at bounding box center [774, 288] width 8 height 17
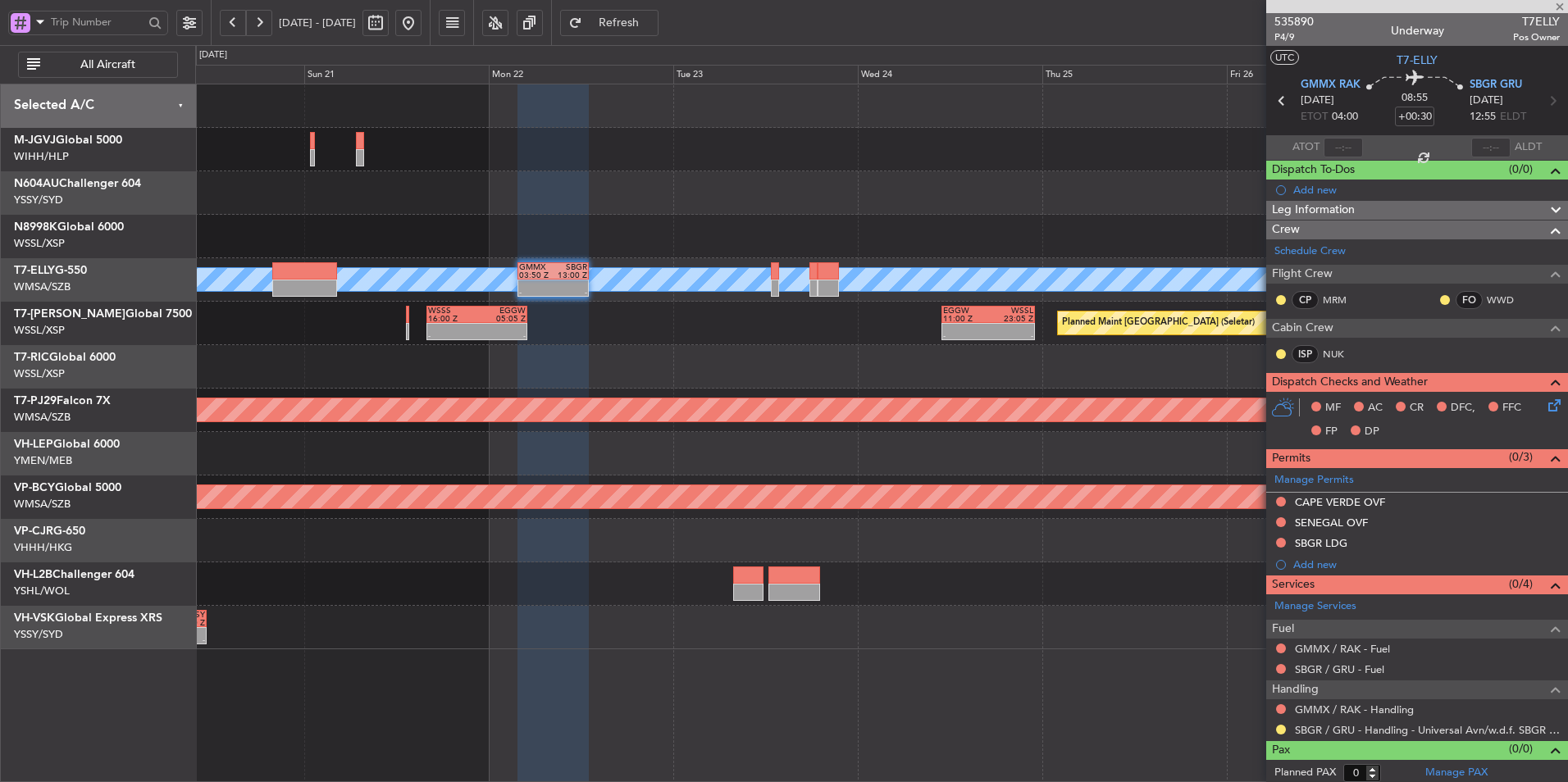
type input "-00:10"
type input "5"
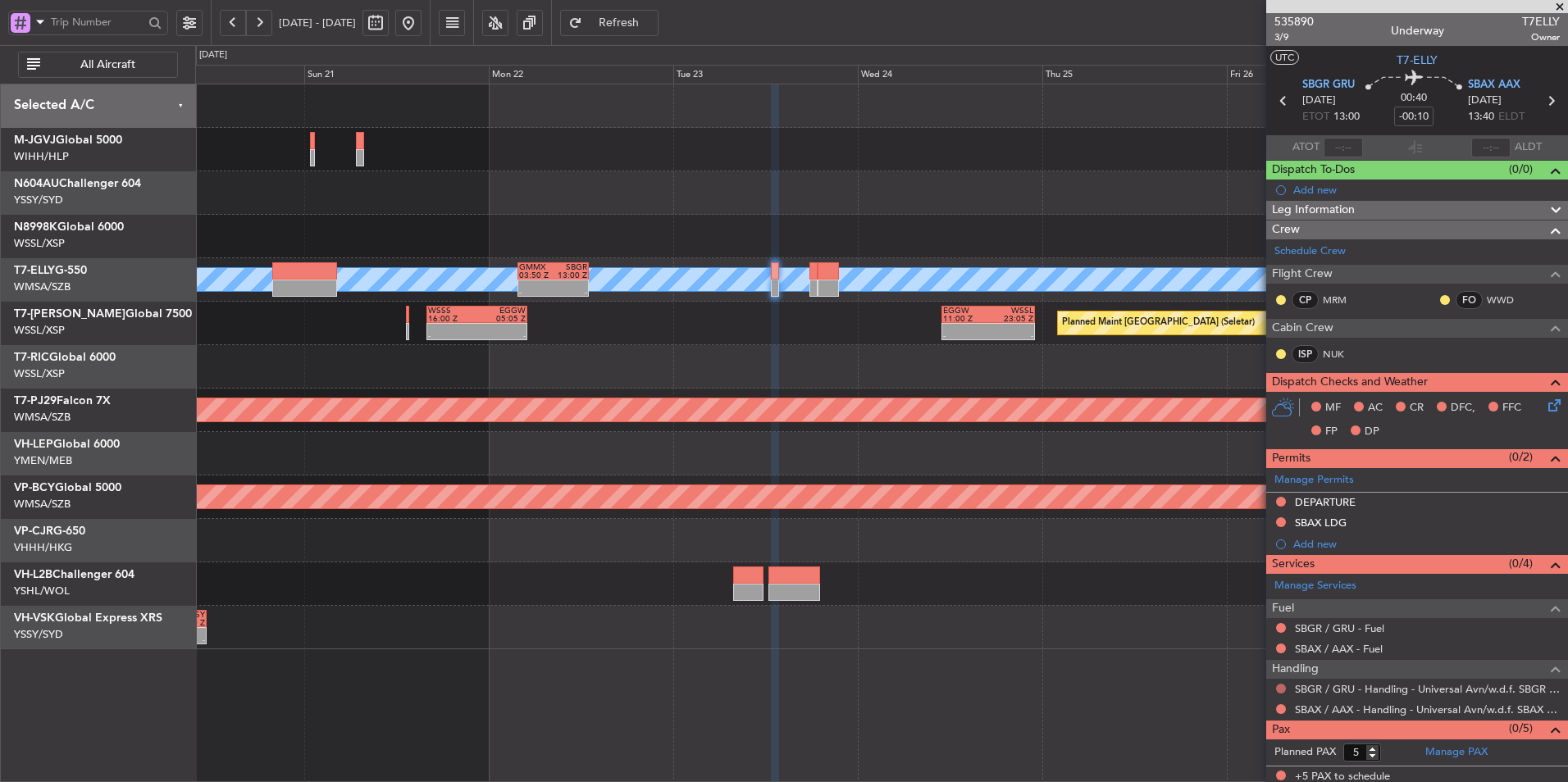
click at [1278, 685] on button at bounding box center [1281, 689] width 10 height 10
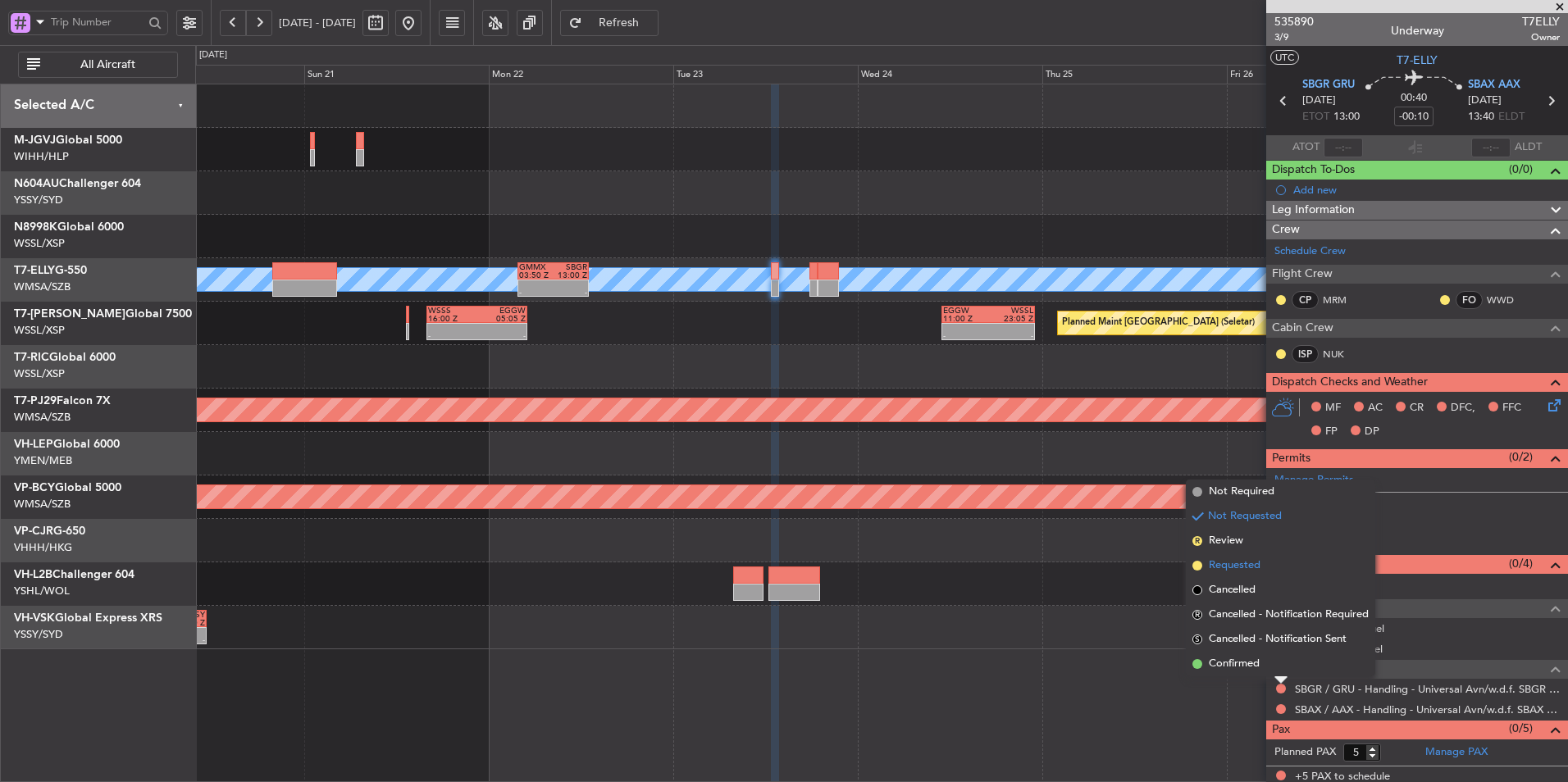
click at [1249, 566] on span "Requested" at bounding box center [1234, 565] width 52 height 16
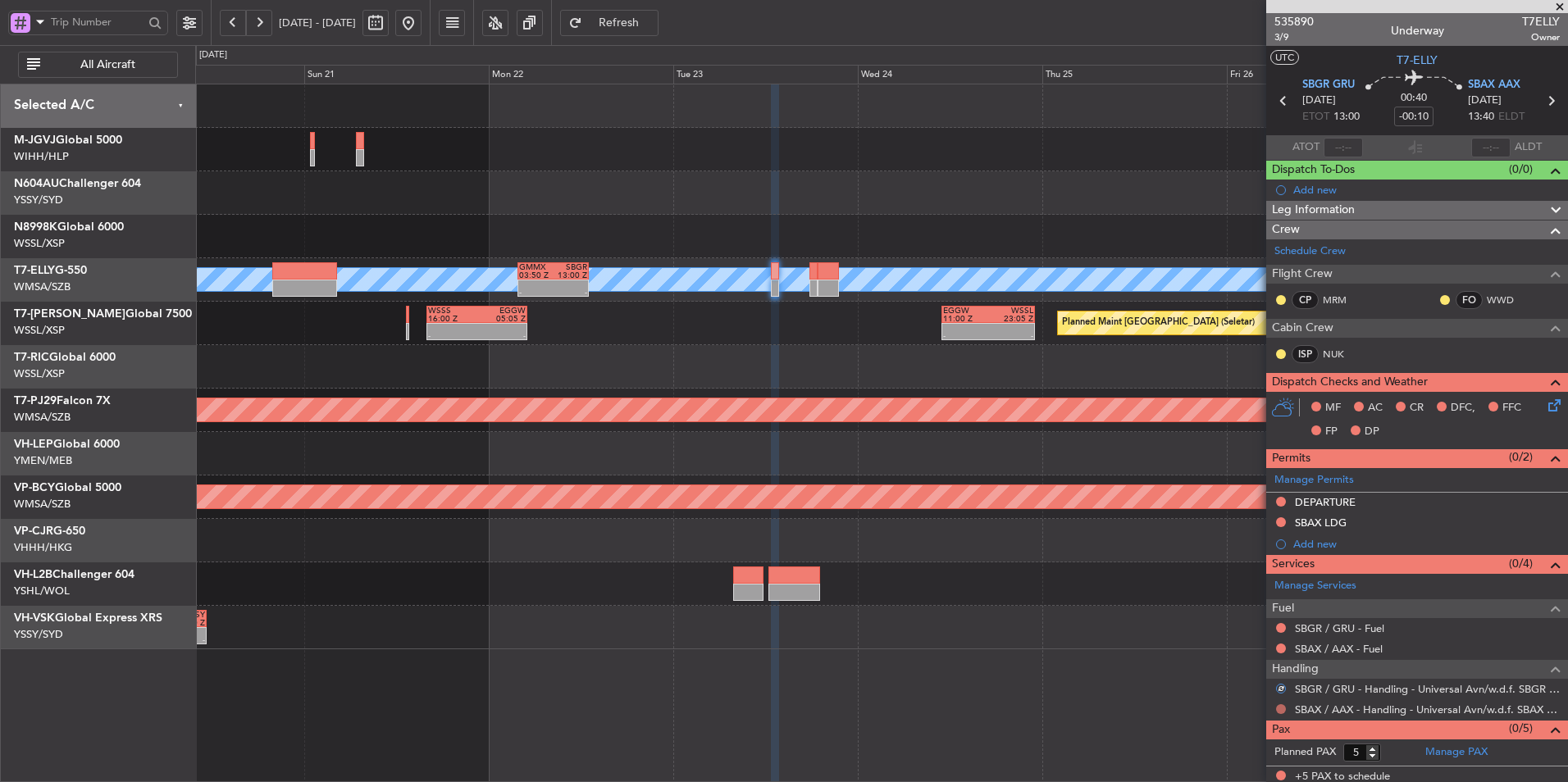
click at [1279, 707] on button at bounding box center [1281, 709] width 10 height 10
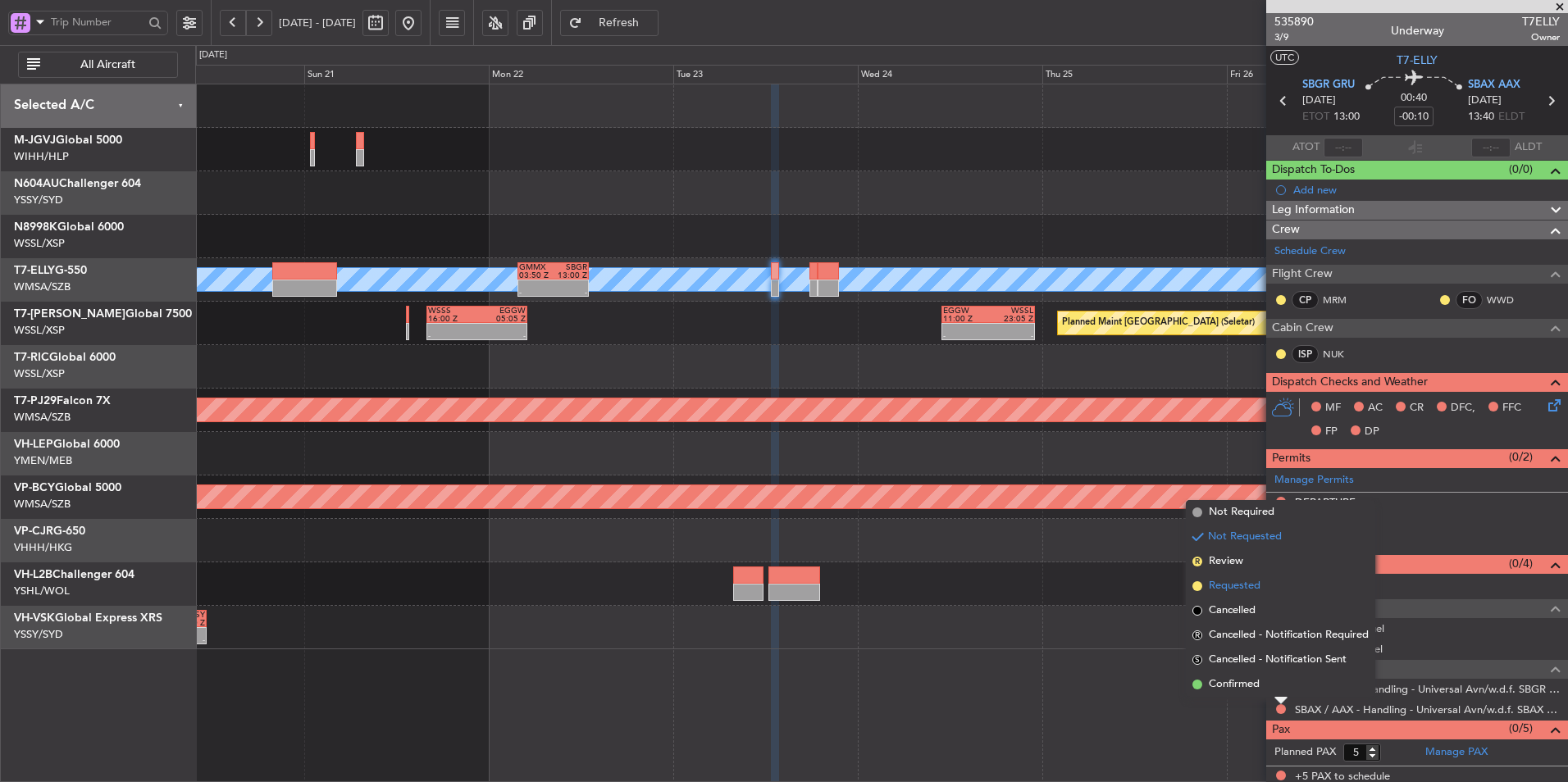
click at [1271, 589] on li "Requested" at bounding box center [1281, 585] width 189 height 24
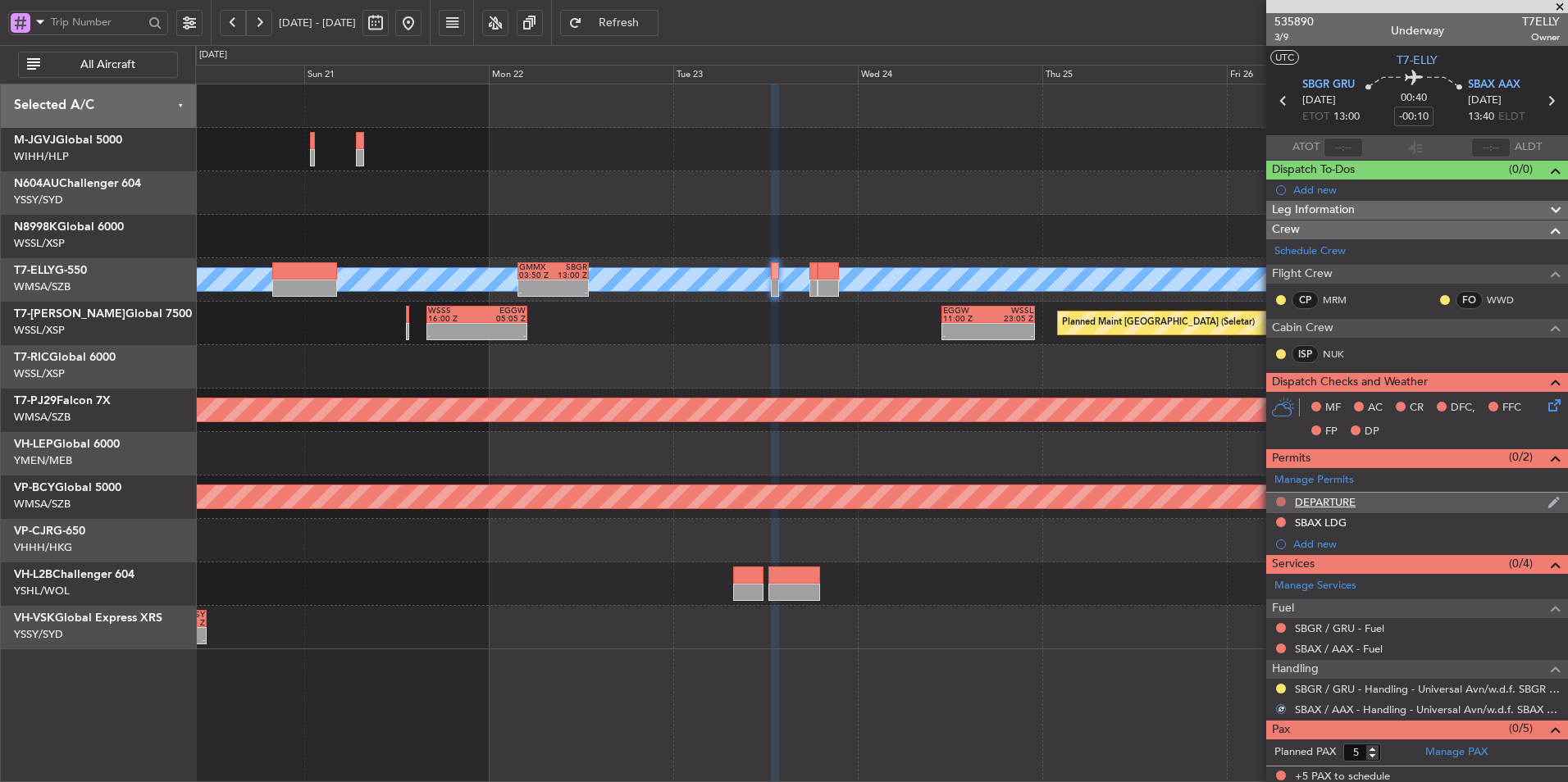
click at [1280, 499] on button at bounding box center [1281, 502] width 10 height 10
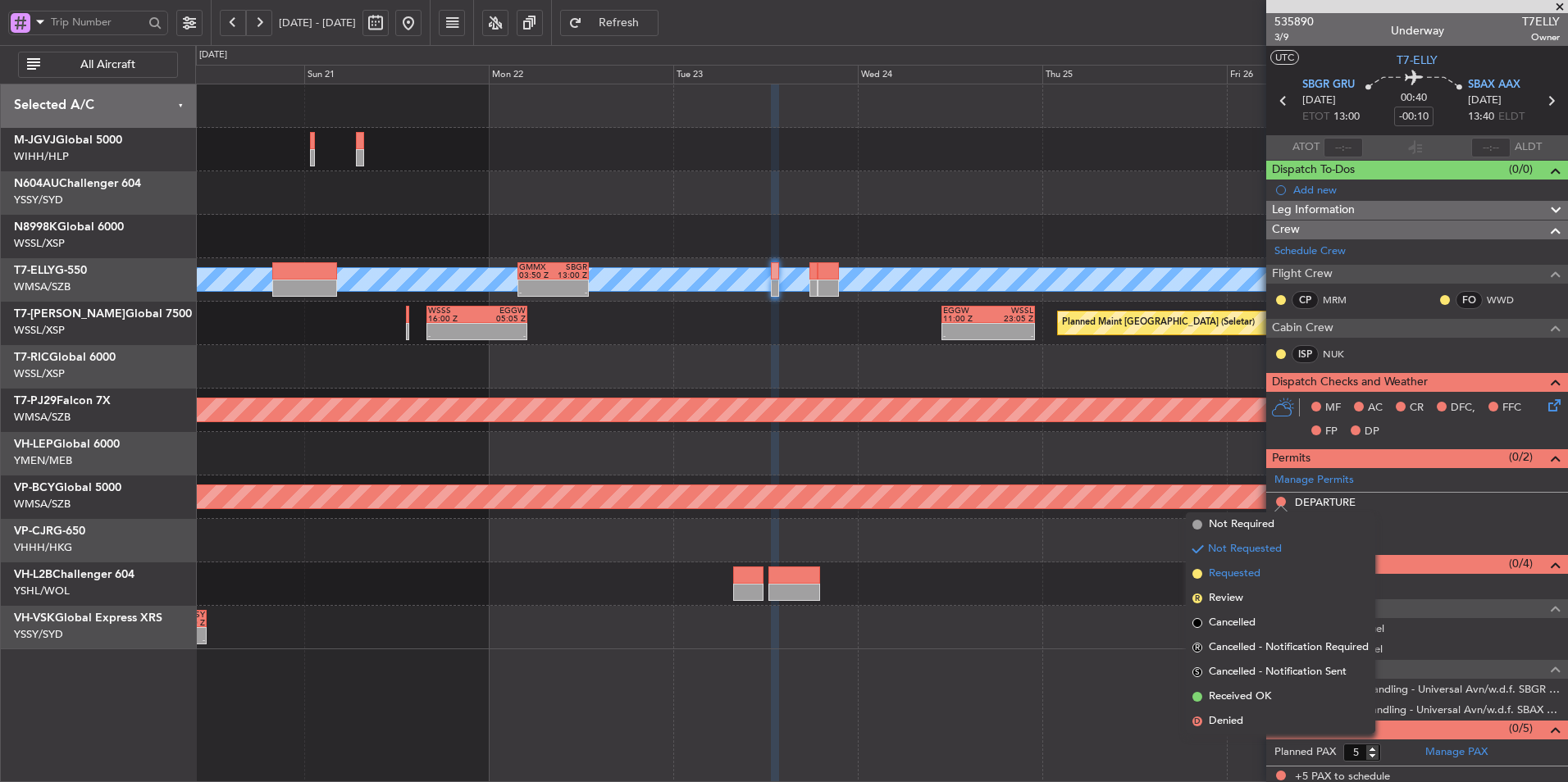
click at [1246, 574] on span "Requested" at bounding box center [1234, 573] width 52 height 16
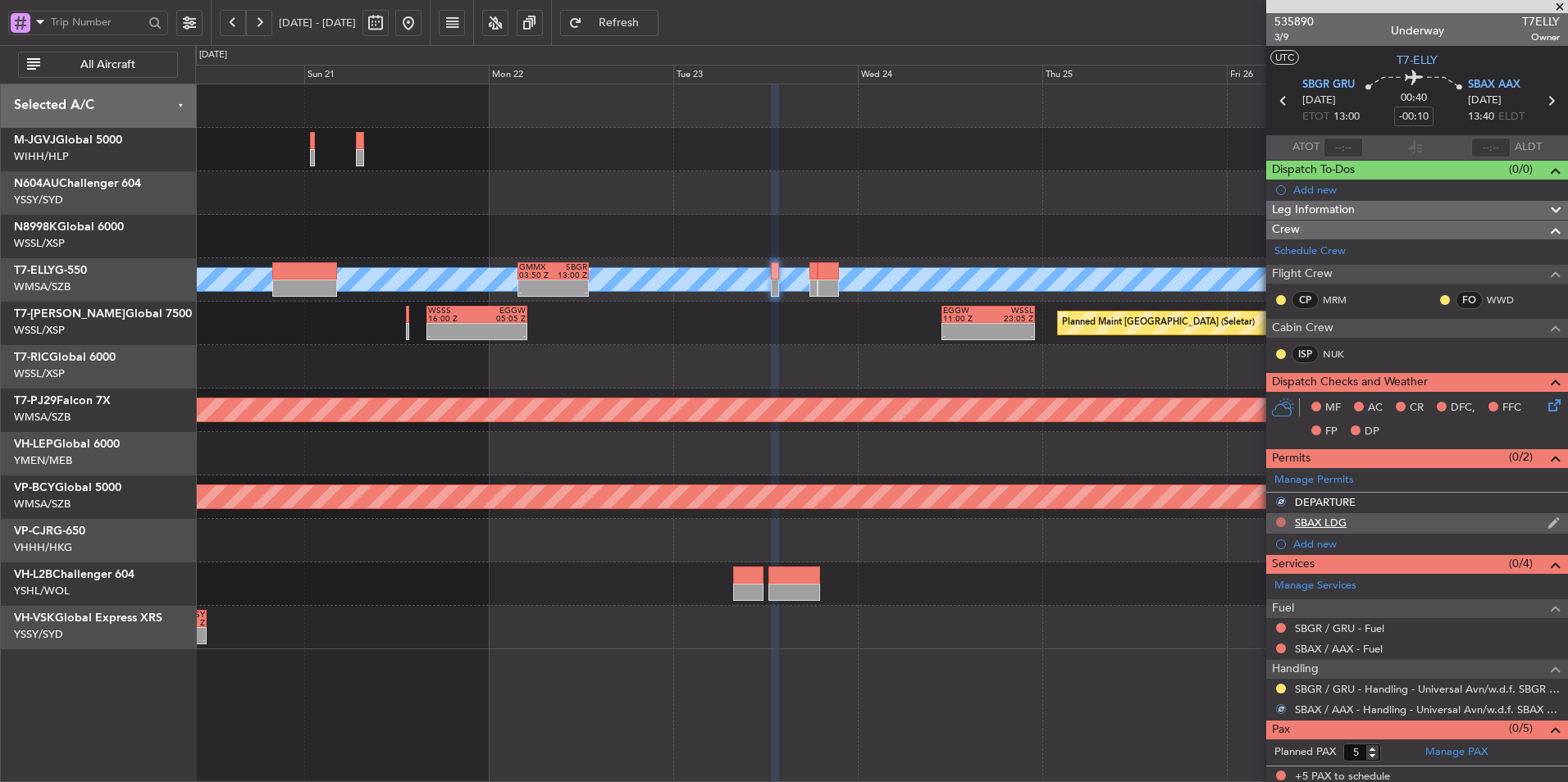
click at [1281, 524] on button at bounding box center [1281, 522] width 10 height 10
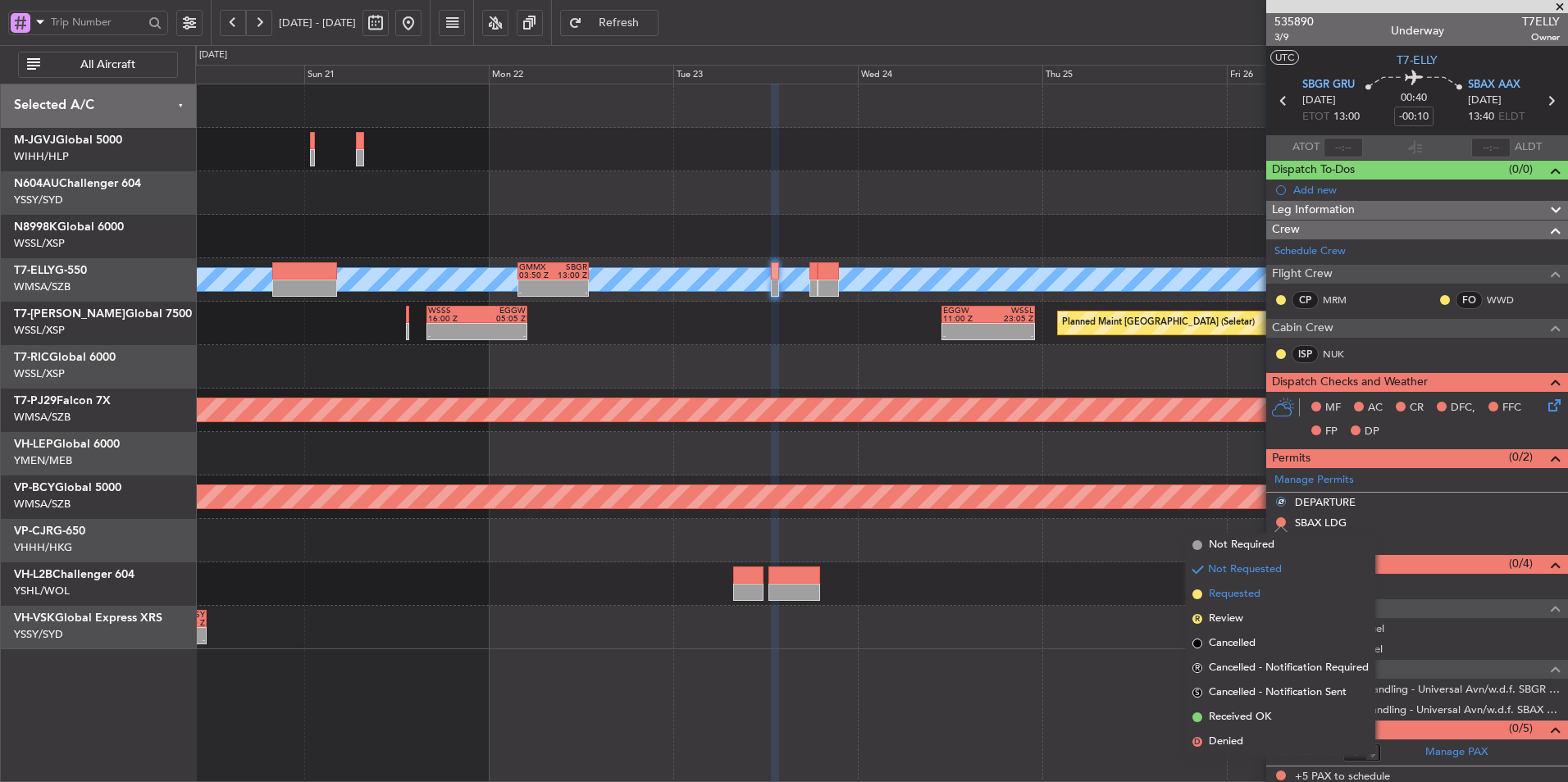
click at [1231, 591] on span "Requested" at bounding box center [1234, 594] width 52 height 16
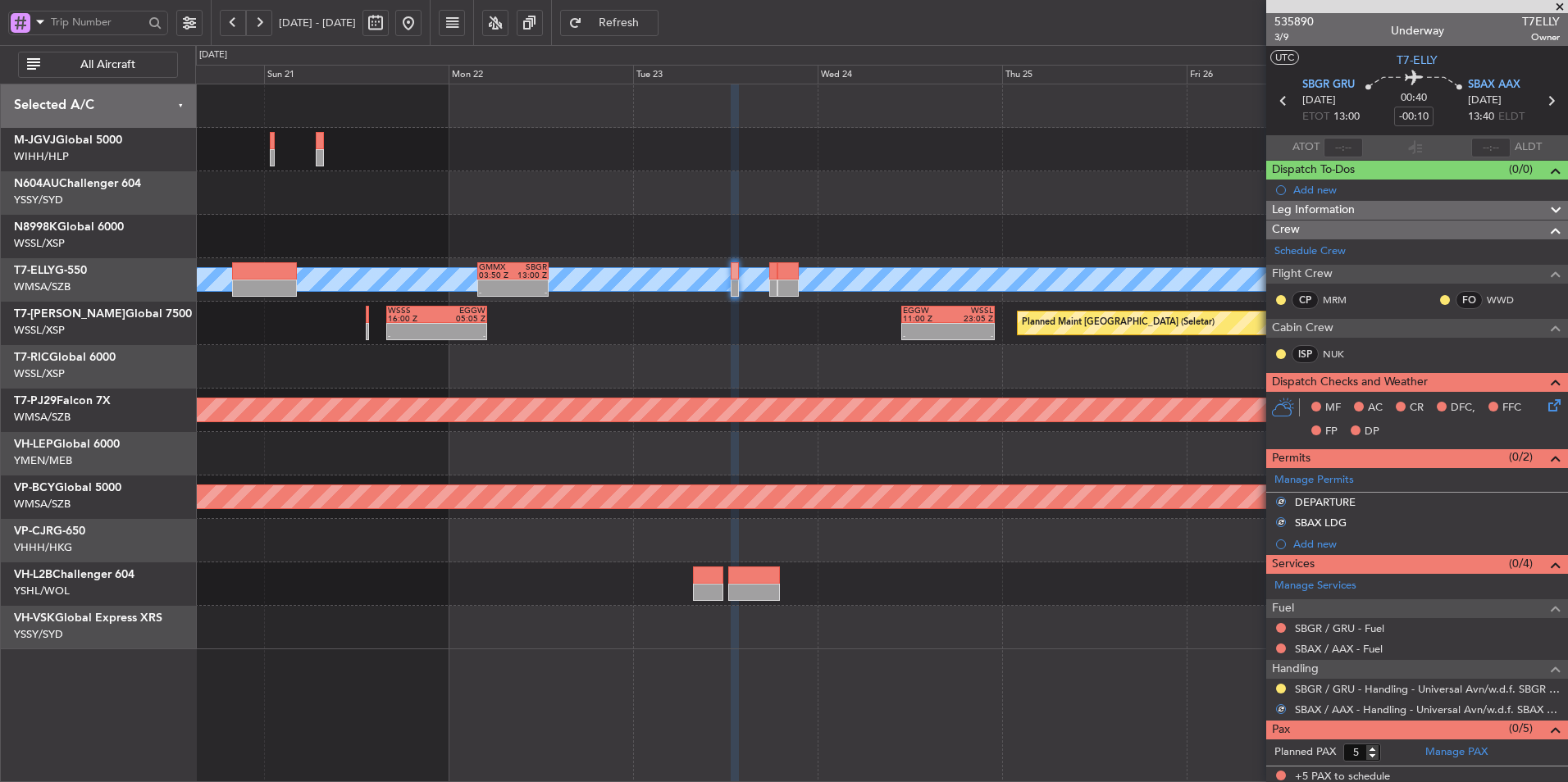
click at [972, 462] on div at bounding box center [881, 453] width 1372 height 43
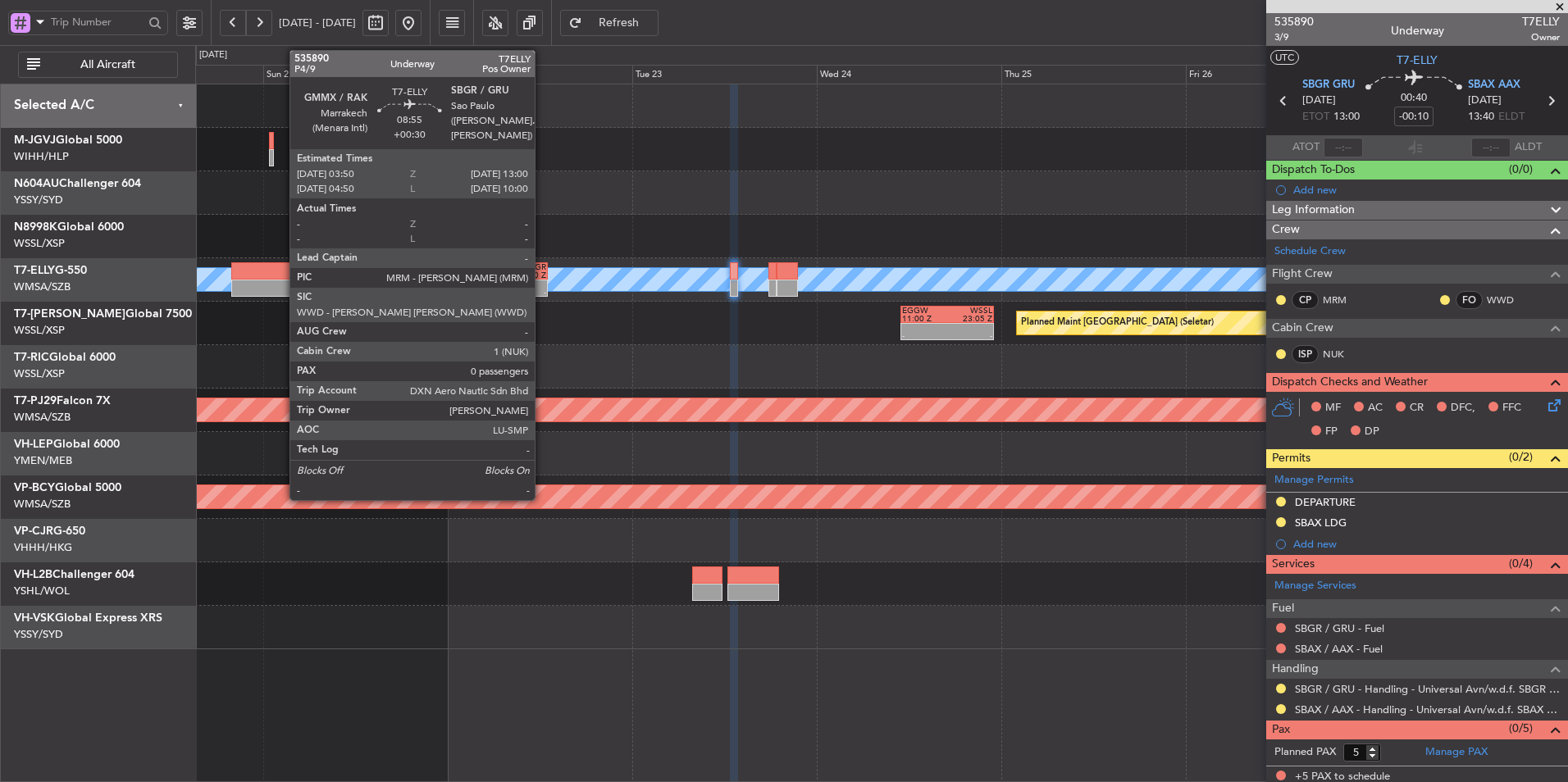
click at [542, 283] on div at bounding box center [529, 285] width 34 height 8
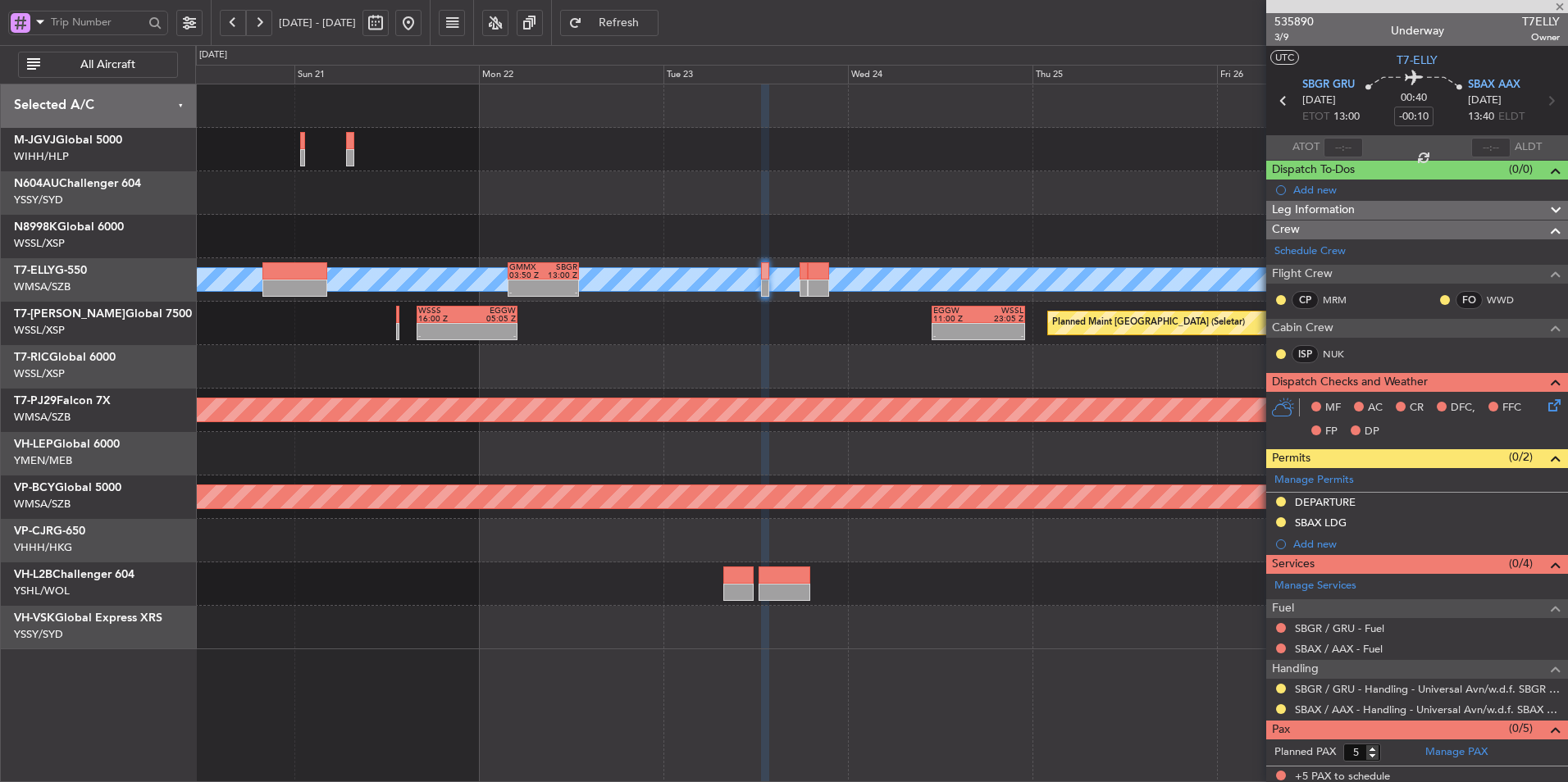
click at [698, 336] on div "Planned Maint [GEOGRAPHIC_DATA] (Seletar) - - WSSS 16:00 Z EGGW 05:05 Z - - EGG…" at bounding box center [881, 323] width 1372 height 43
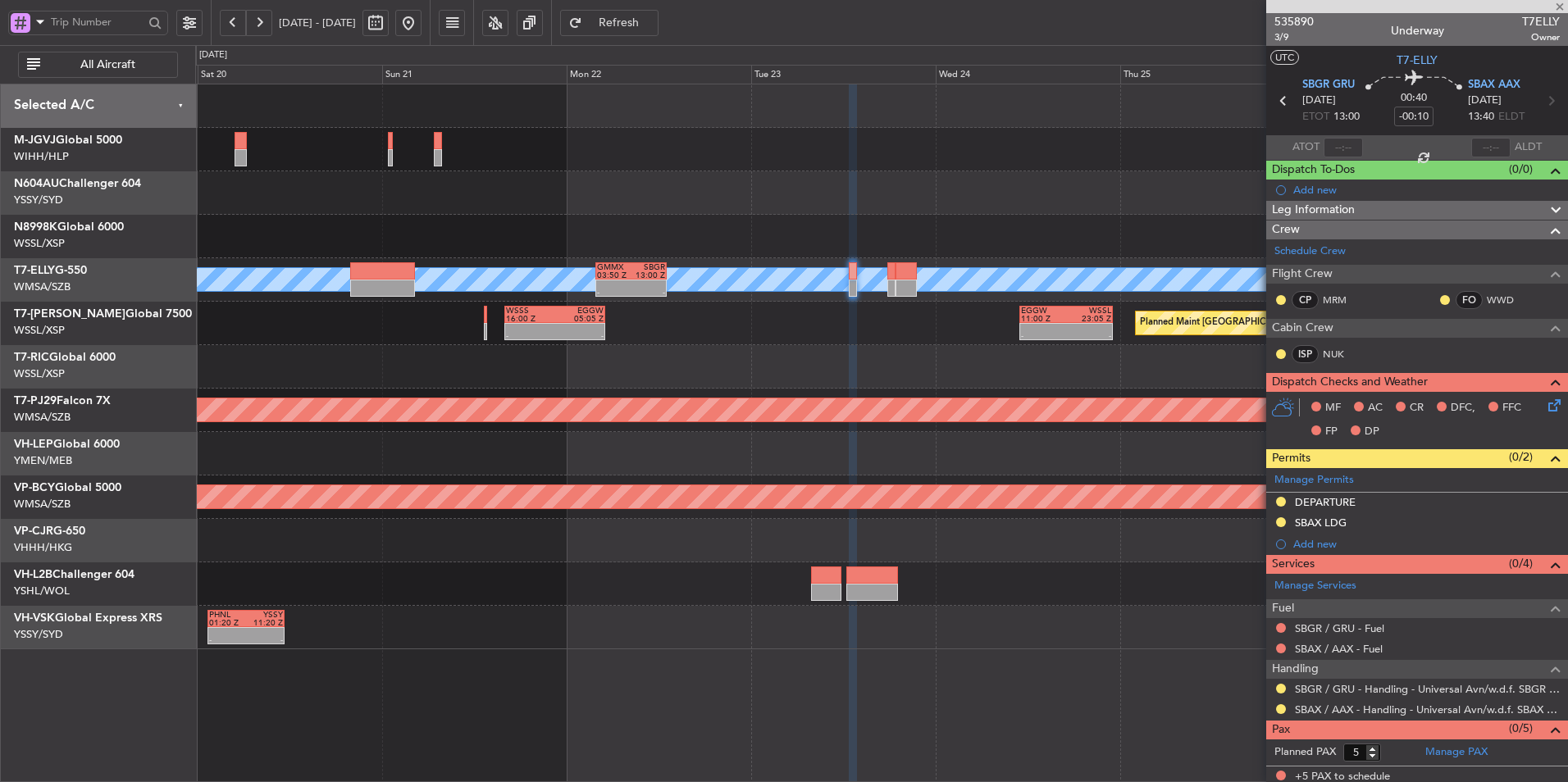
type input "+00:30"
type input "0"
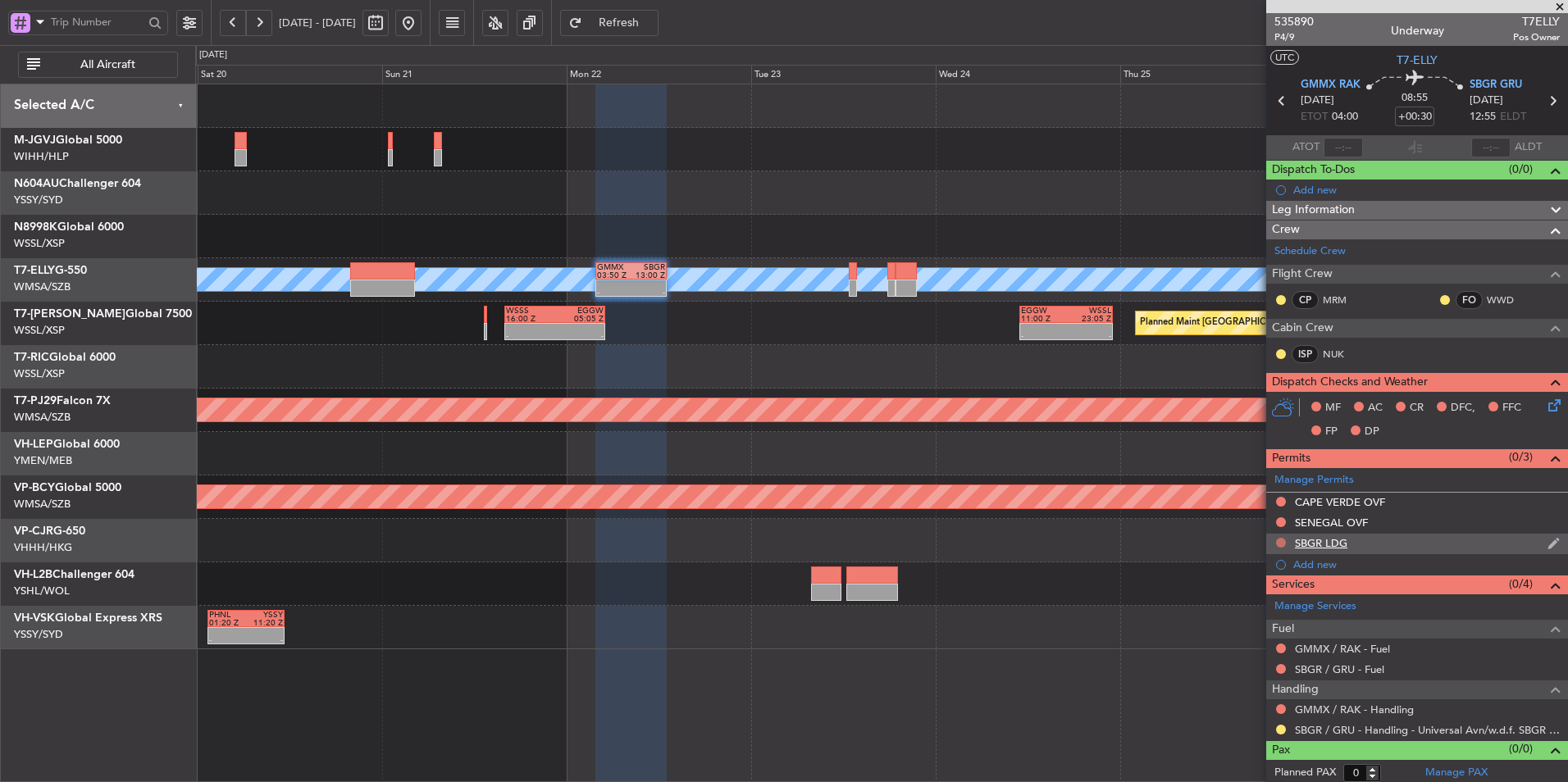
click at [1283, 543] on button at bounding box center [1281, 543] width 10 height 10
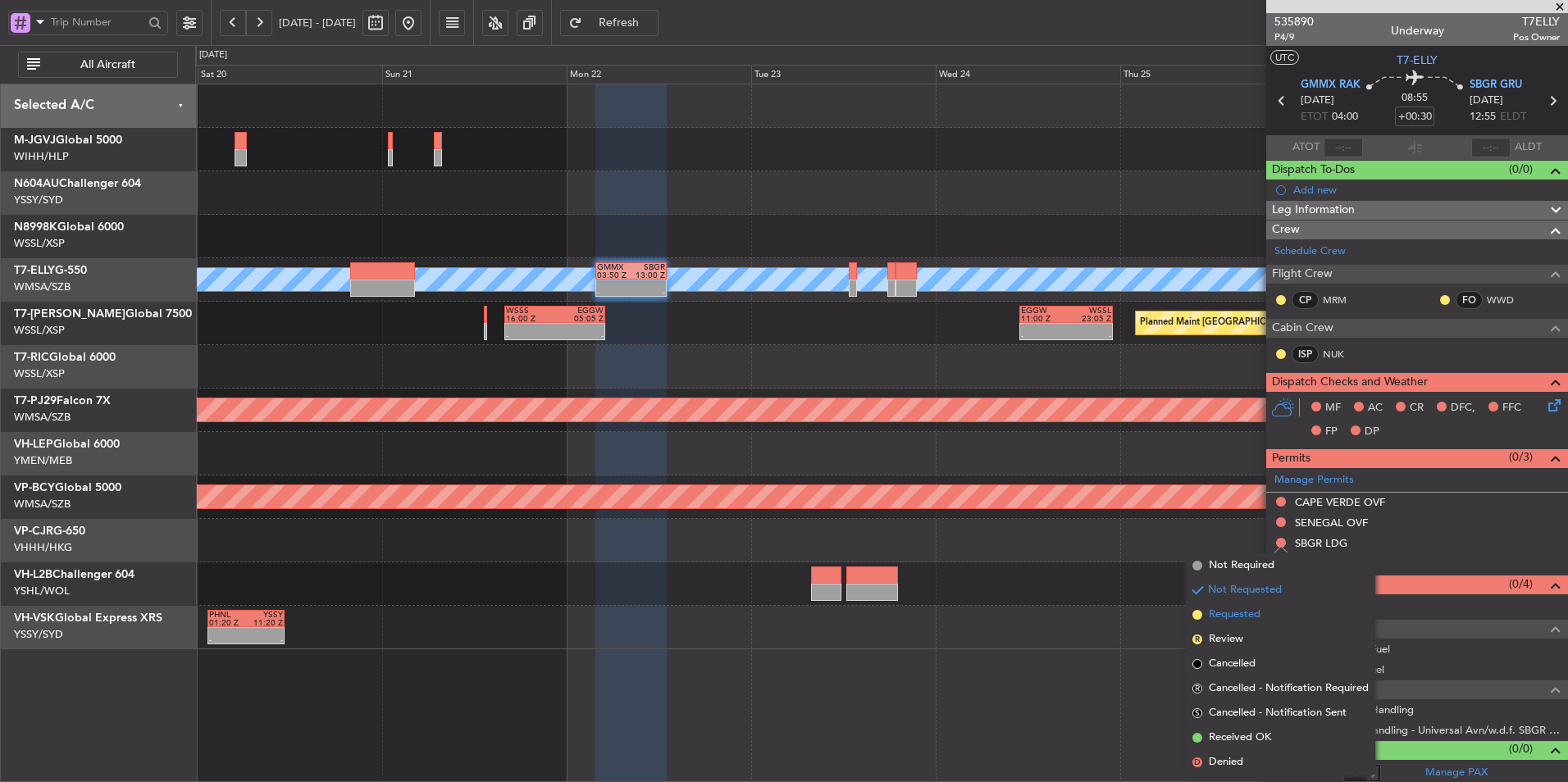
click at [1245, 616] on span "Requested" at bounding box center [1234, 614] width 52 height 16
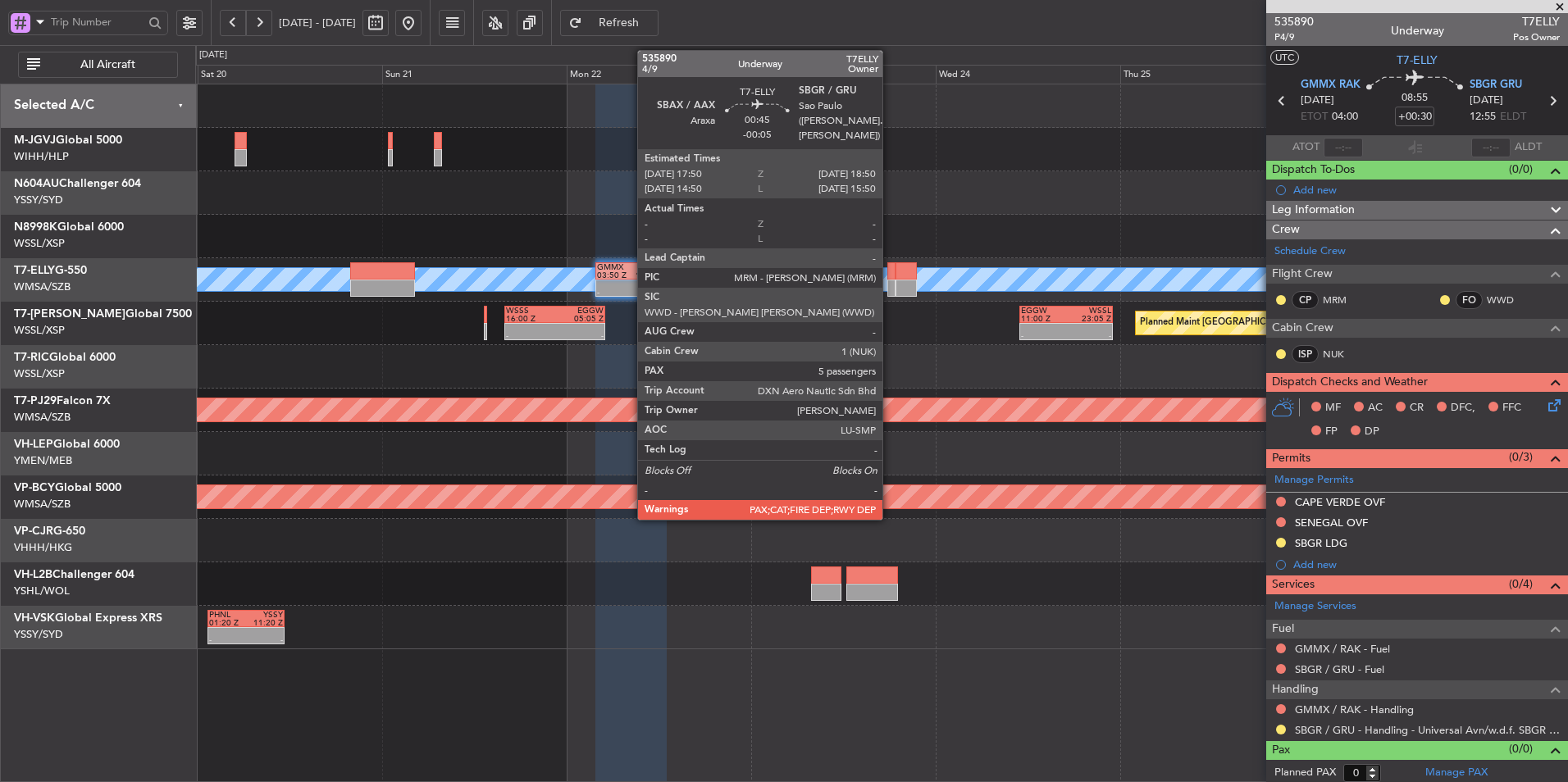
click at [890, 277] on div at bounding box center [891, 271] width 8 height 17
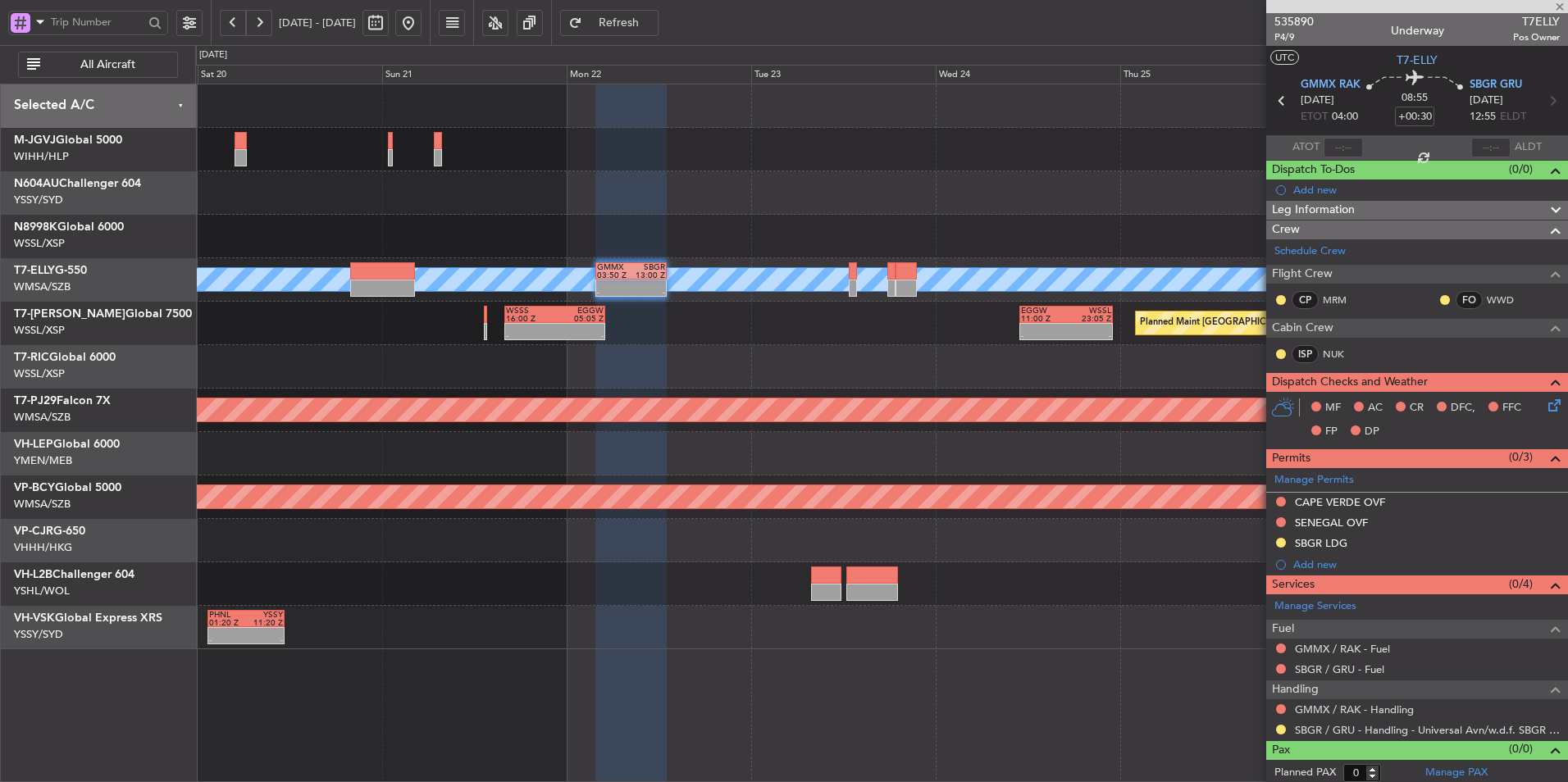
type input "-00:05"
type input "5"
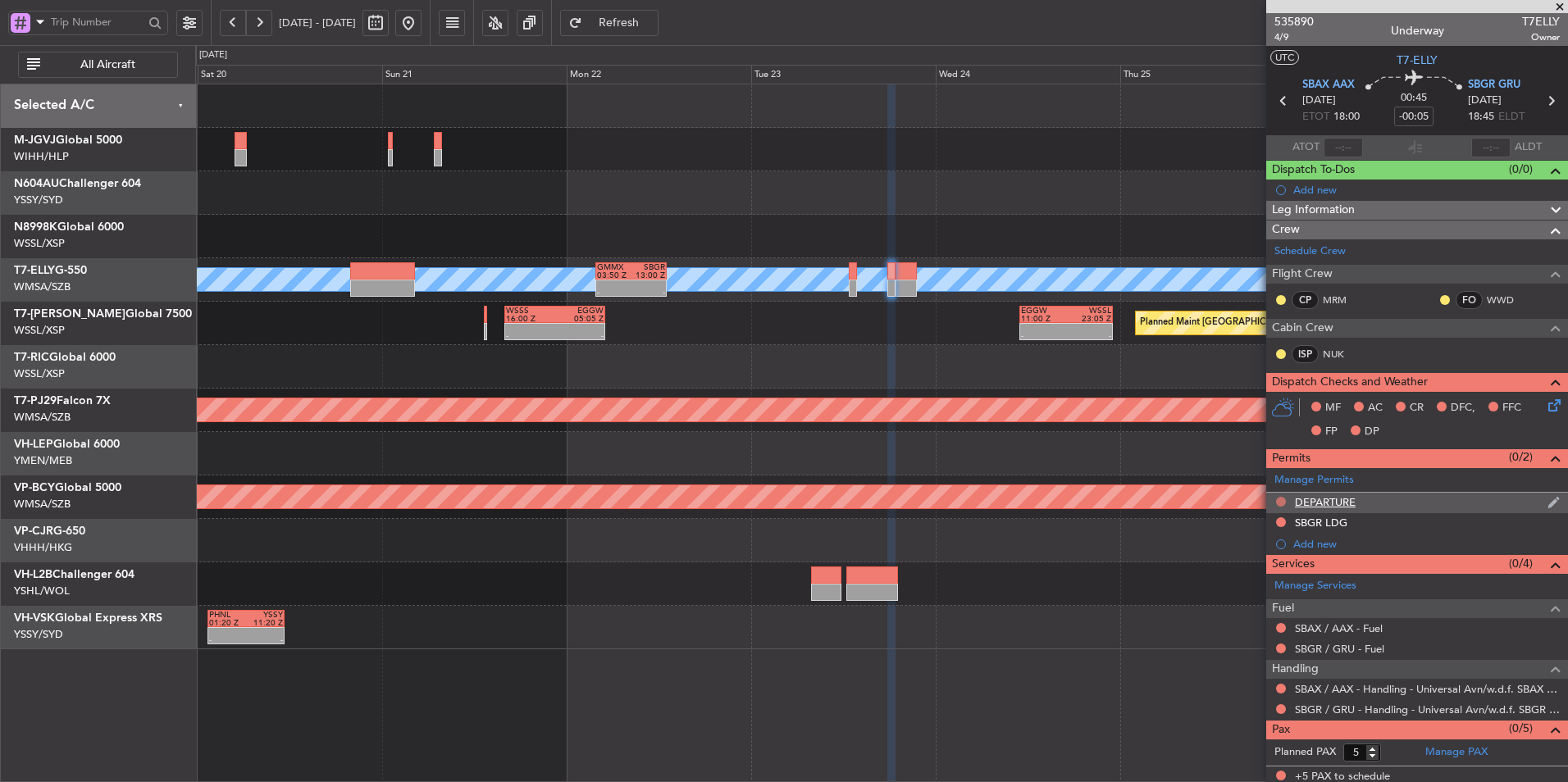
click at [1279, 497] on button at bounding box center [1281, 502] width 10 height 10
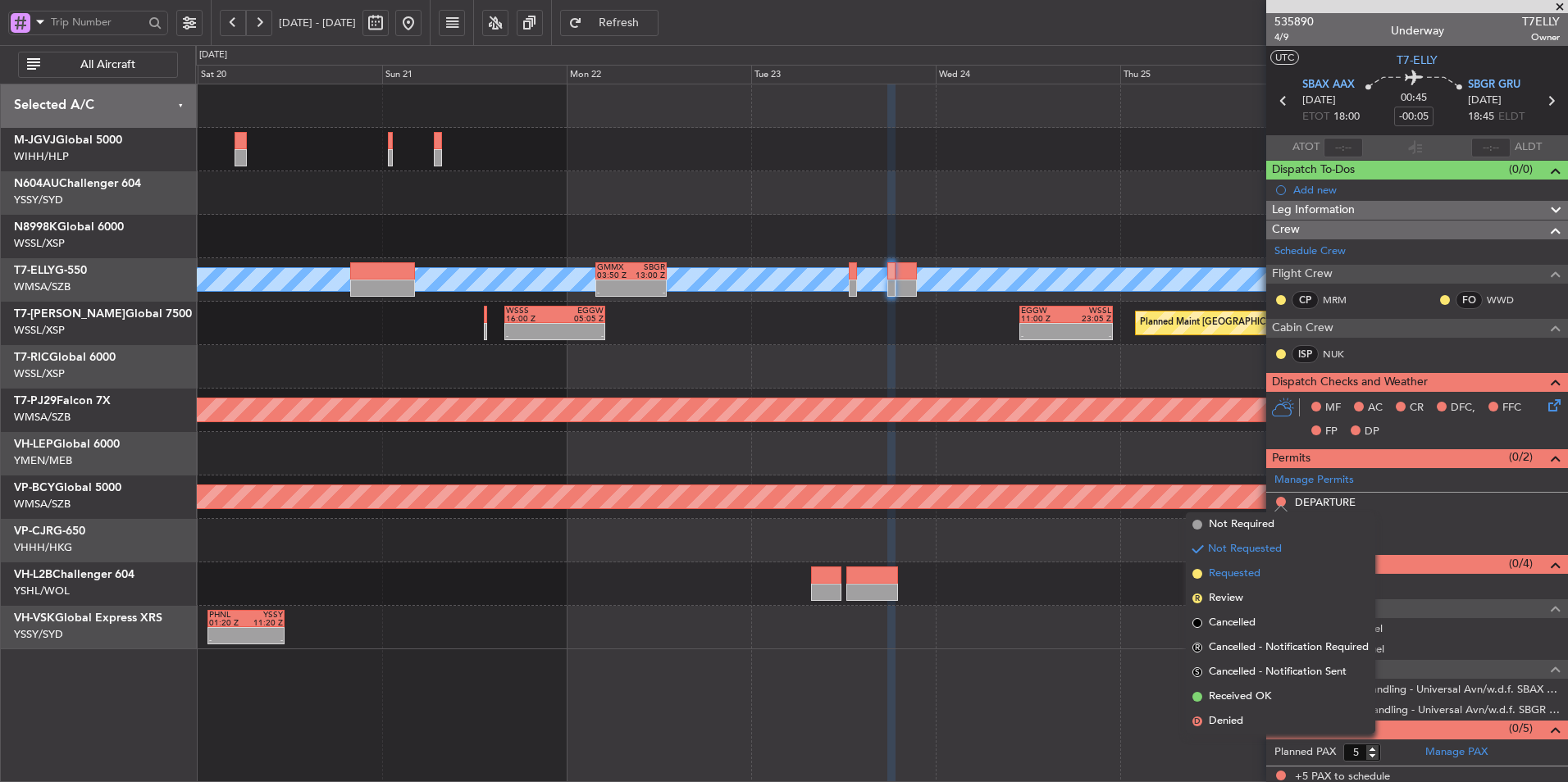
click at [1256, 568] on span "Requested" at bounding box center [1234, 573] width 52 height 16
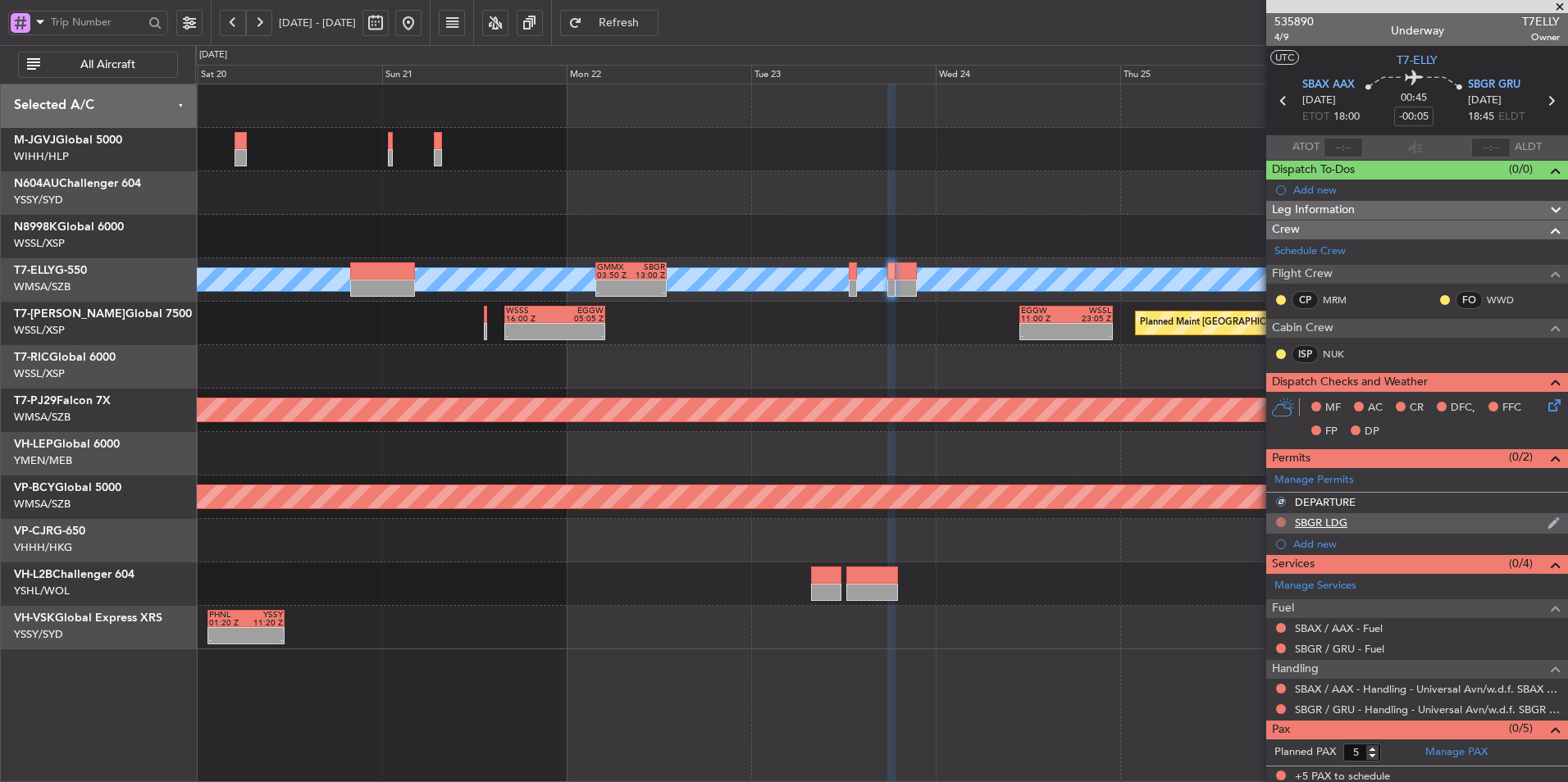
click at [1281, 518] on button at bounding box center [1281, 522] width 10 height 10
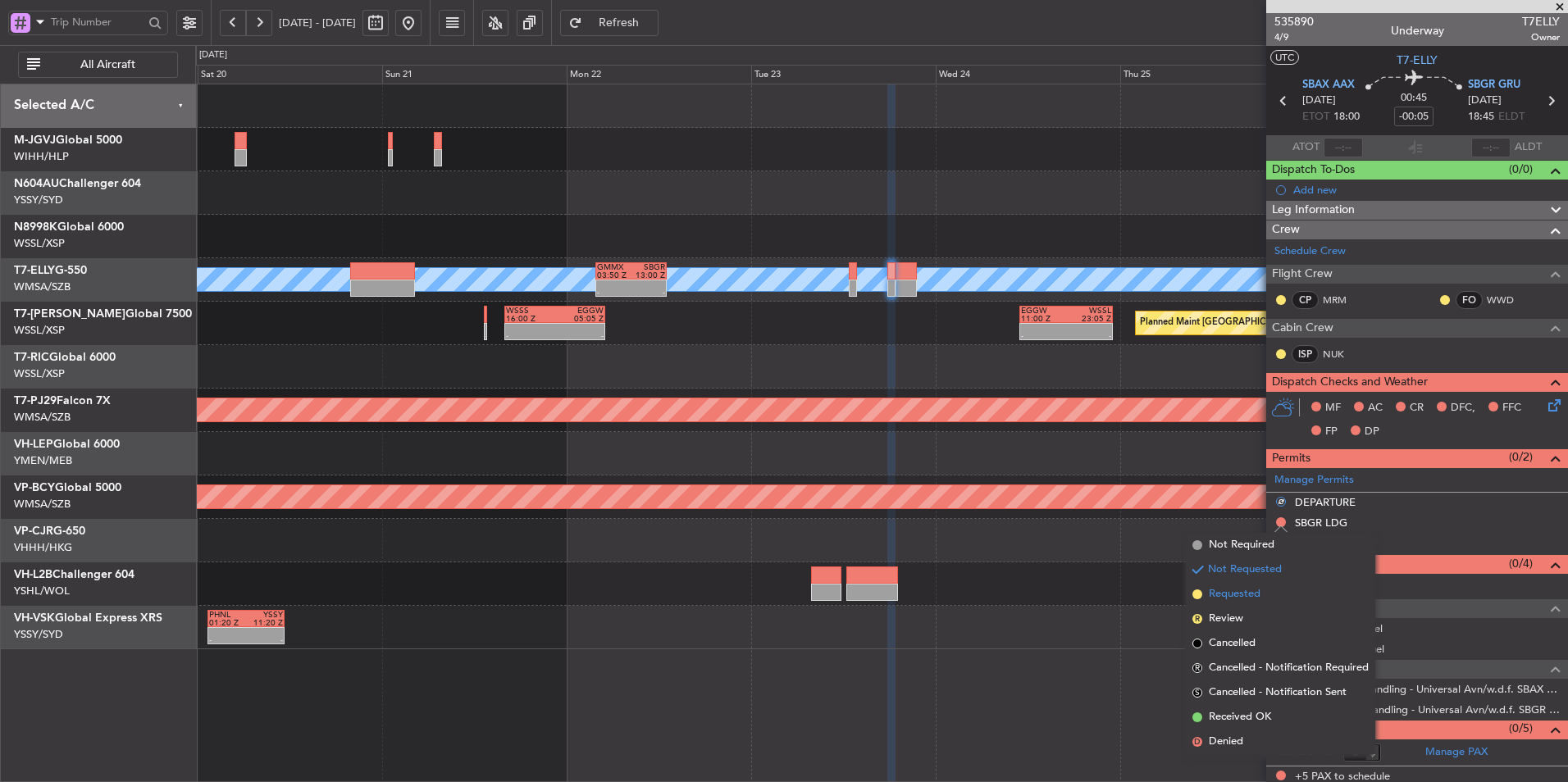
click at [1257, 589] on span "Requested" at bounding box center [1234, 594] width 52 height 16
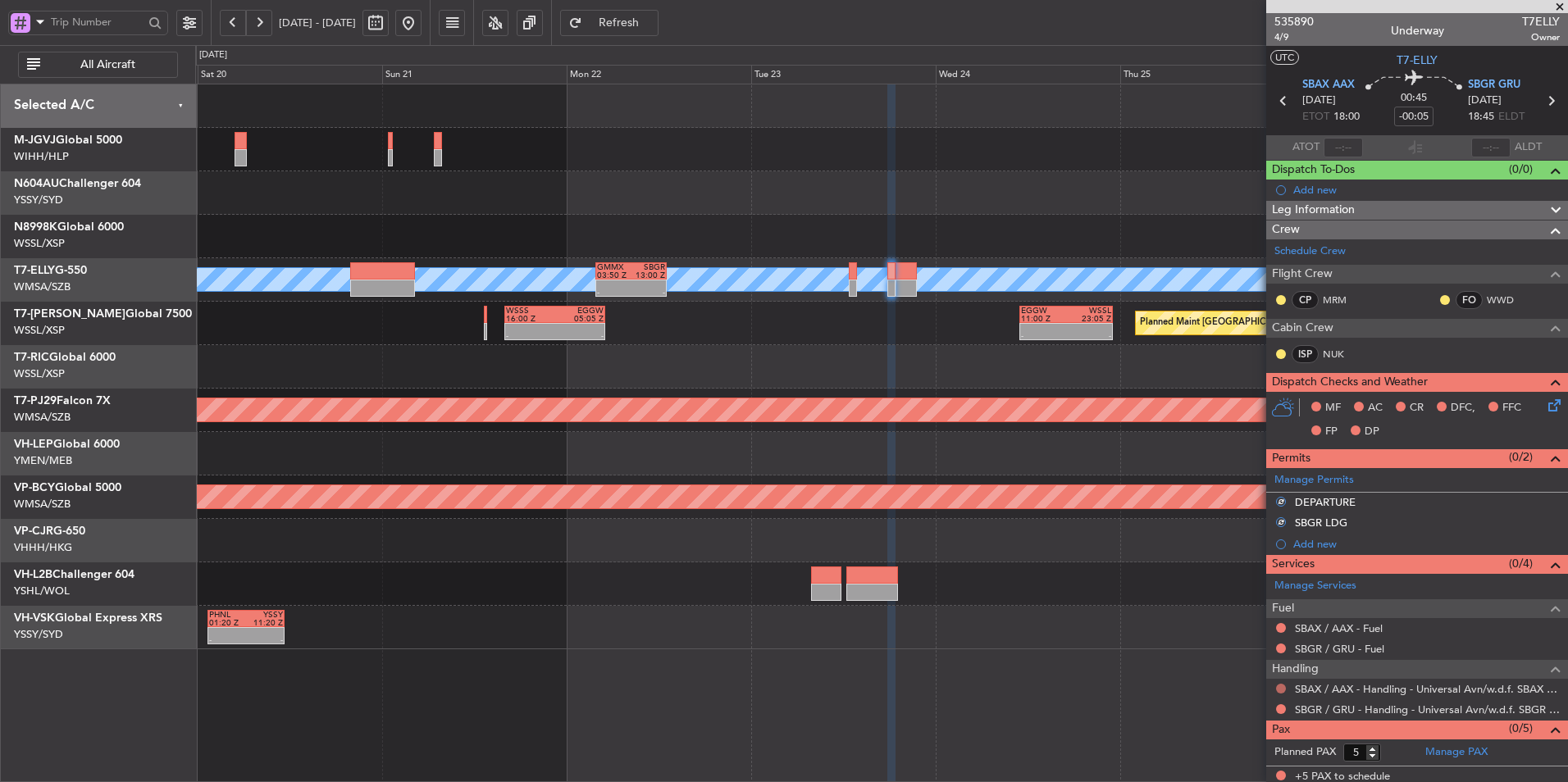
click at [1279, 687] on button at bounding box center [1281, 689] width 10 height 10
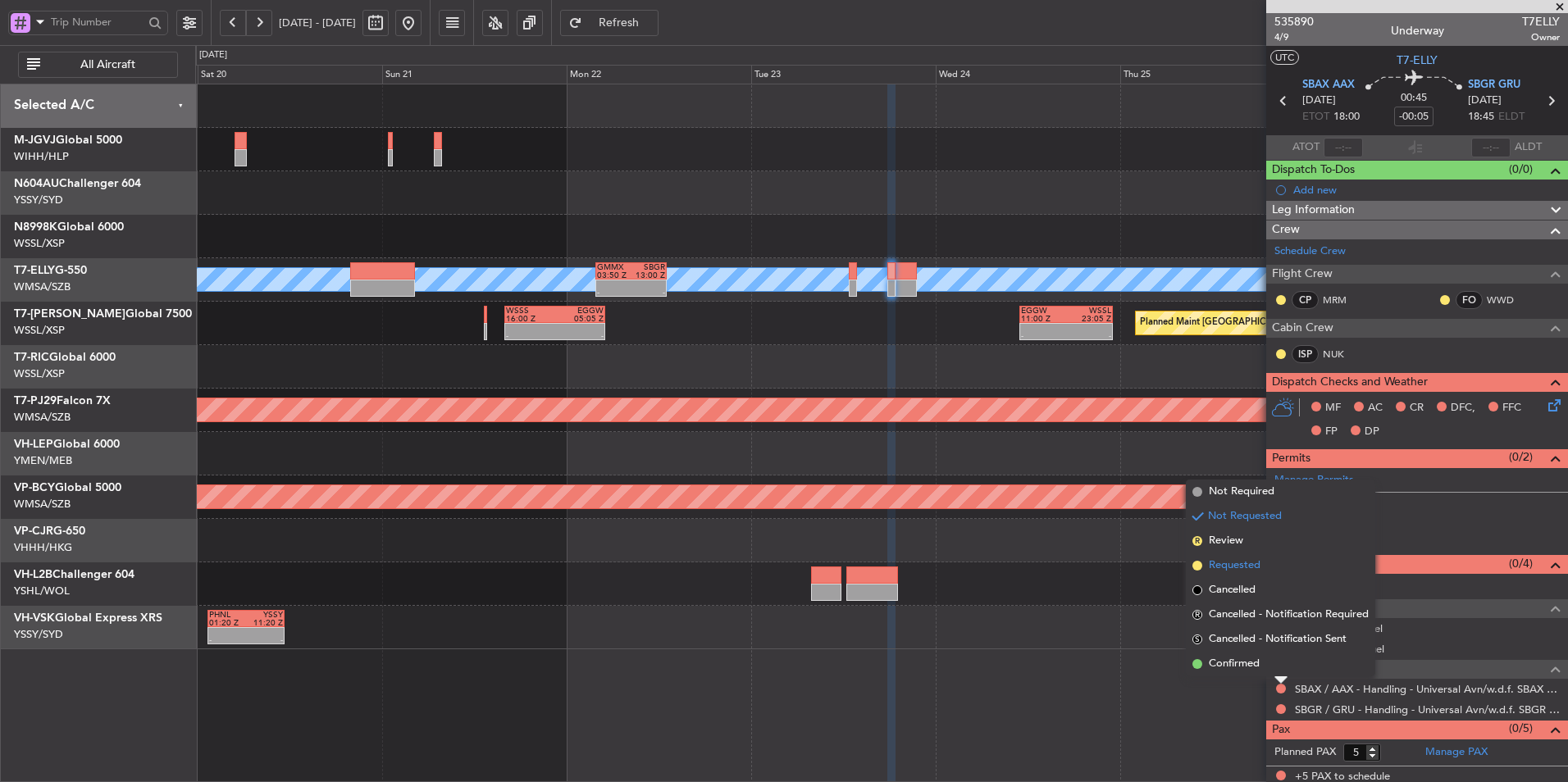
click at [1248, 568] on span "Requested" at bounding box center [1234, 565] width 52 height 16
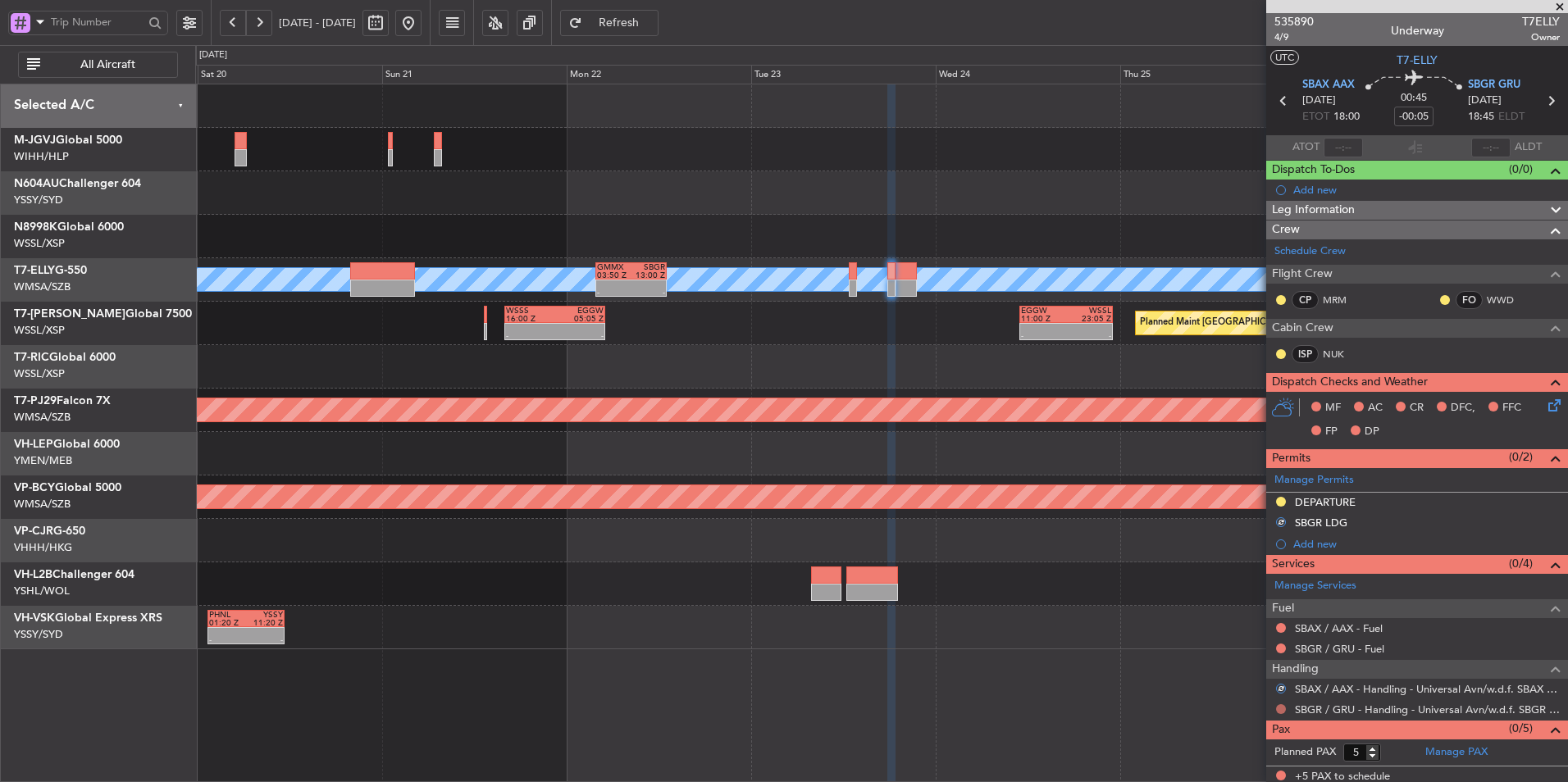
click at [1277, 707] on button at bounding box center [1281, 709] width 10 height 10
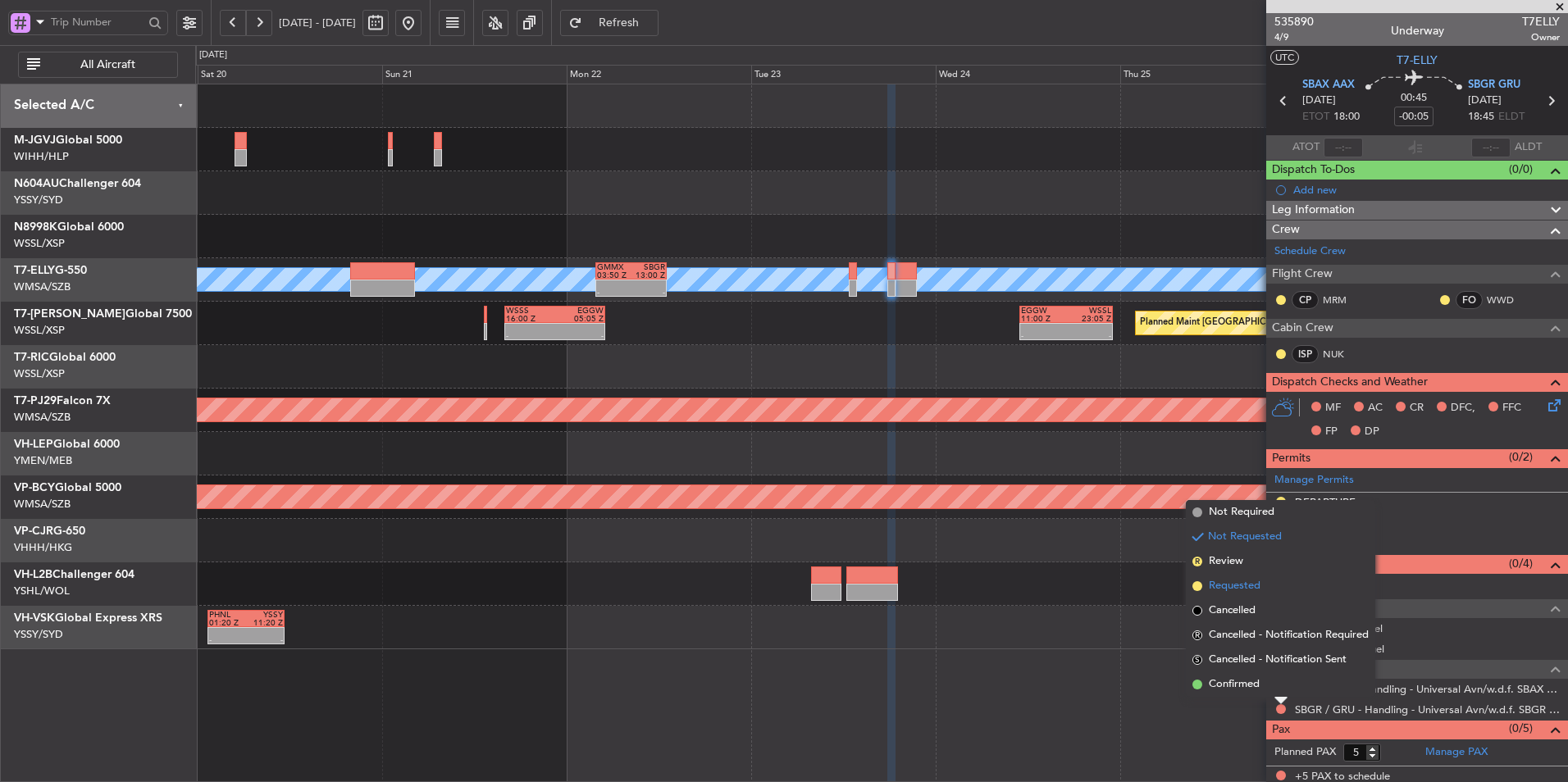
click at [1257, 585] on span "Requested" at bounding box center [1234, 585] width 52 height 16
